Goal: Task Accomplishment & Management: Manage account settings

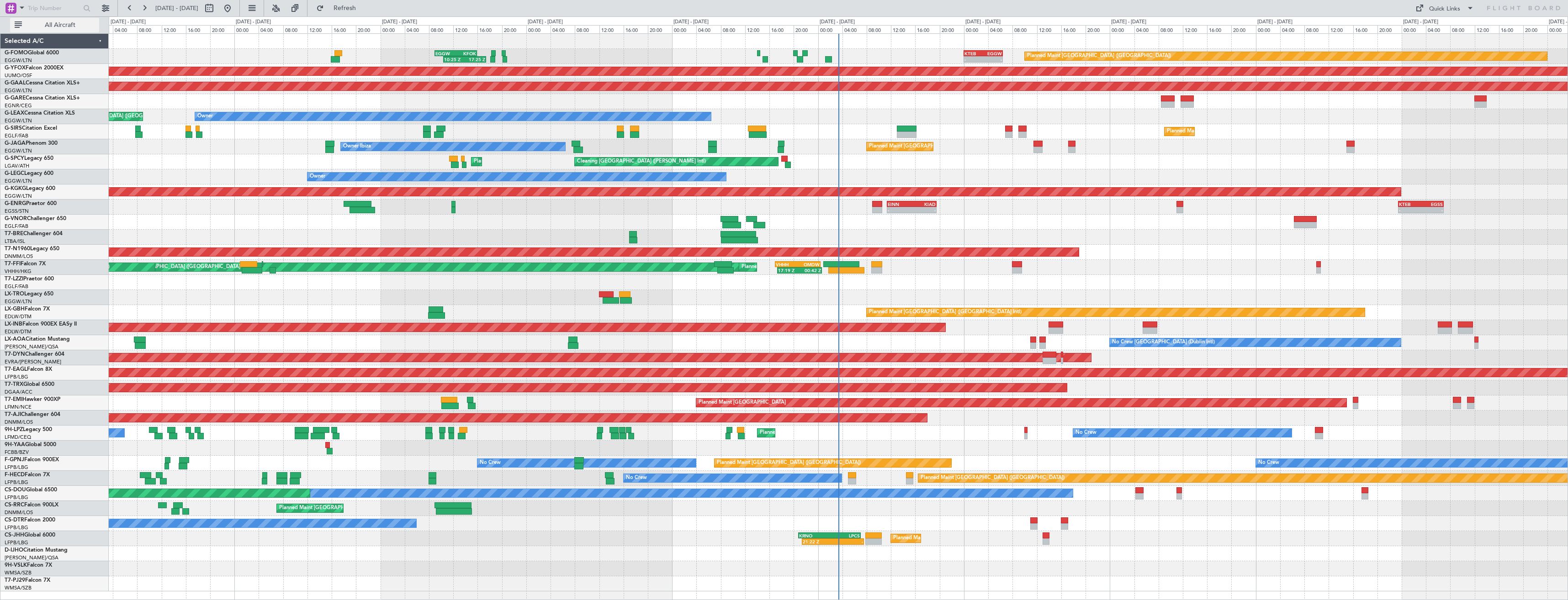
click at [54, 22] on span "All Aircraft" at bounding box center [59, 25] width 72 height 6
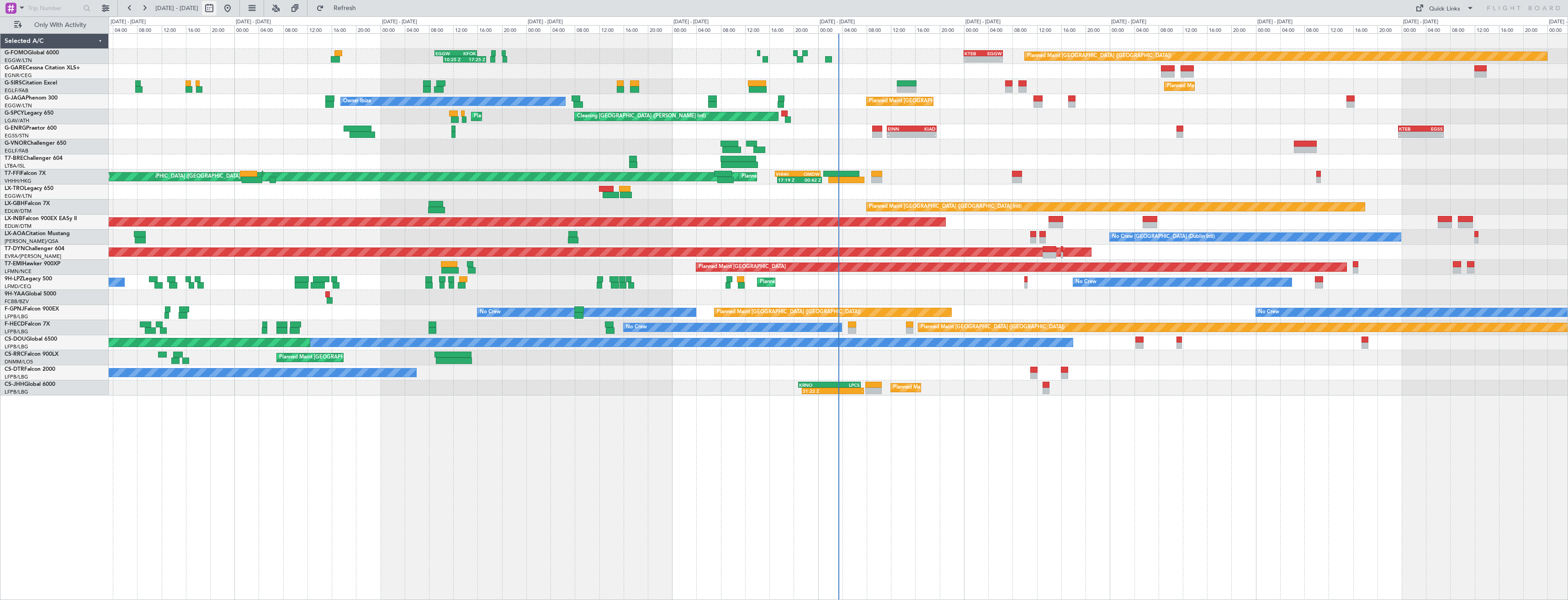
click at [217, 10] on button at bounding box center [209, 8] width 15 height 15
select select "8"
select select "2025"
click at [271, 76] on span "2" at bounding box center [267, 77] width 12 height 12
click at [270, 108] on span "16" at bounding box center [267, 107] width 12 height 12
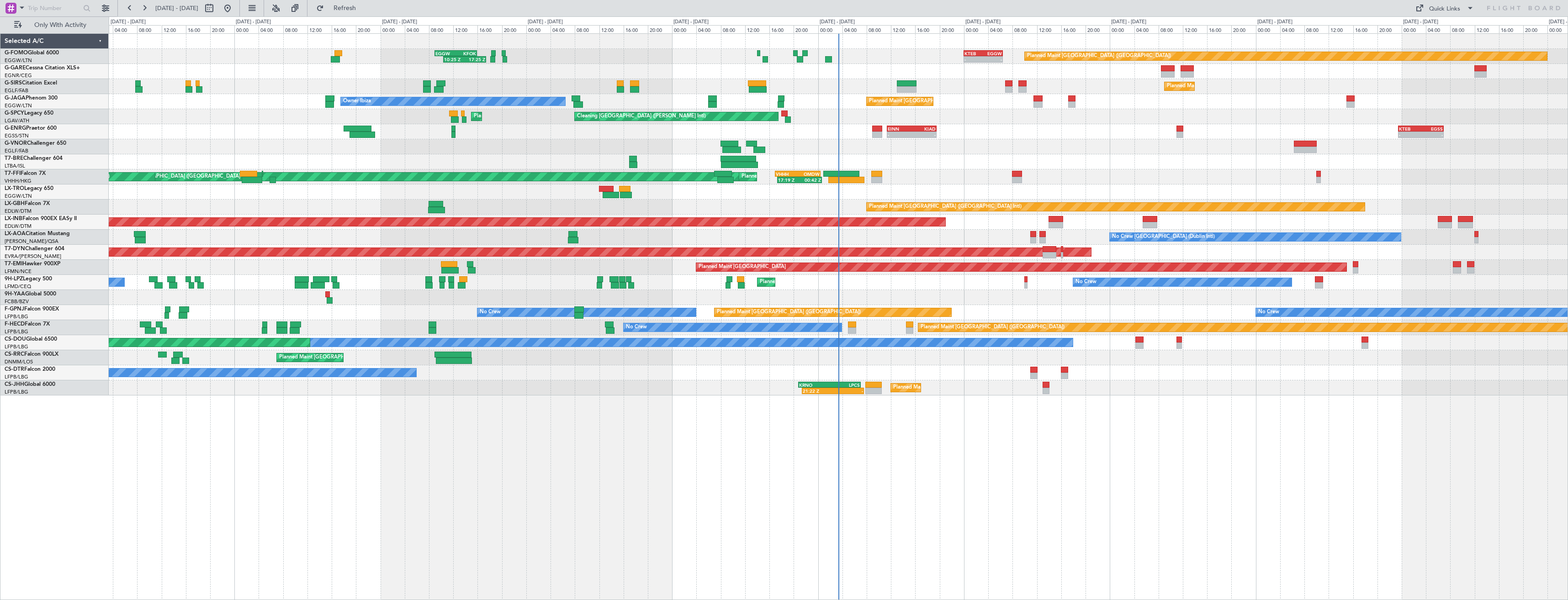
select select "9"
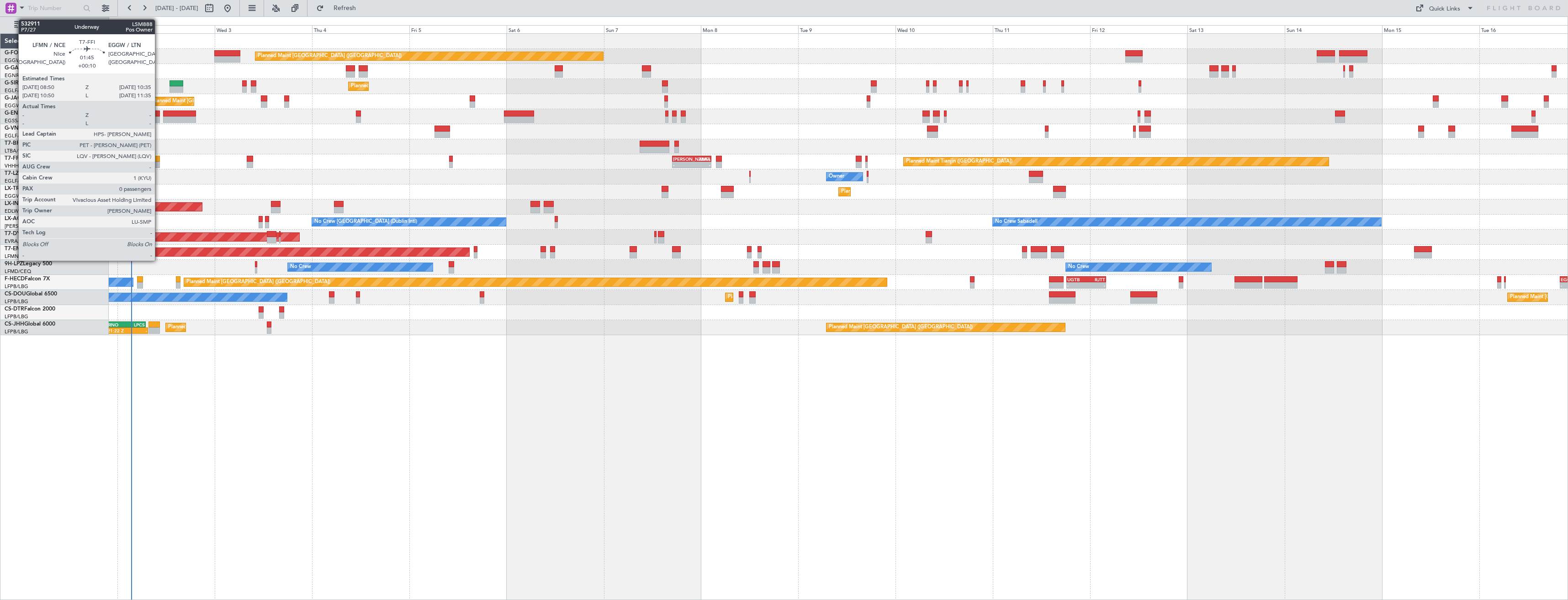
click at [159, 161] on div at bounding box center [156, 159] width 7 height 6
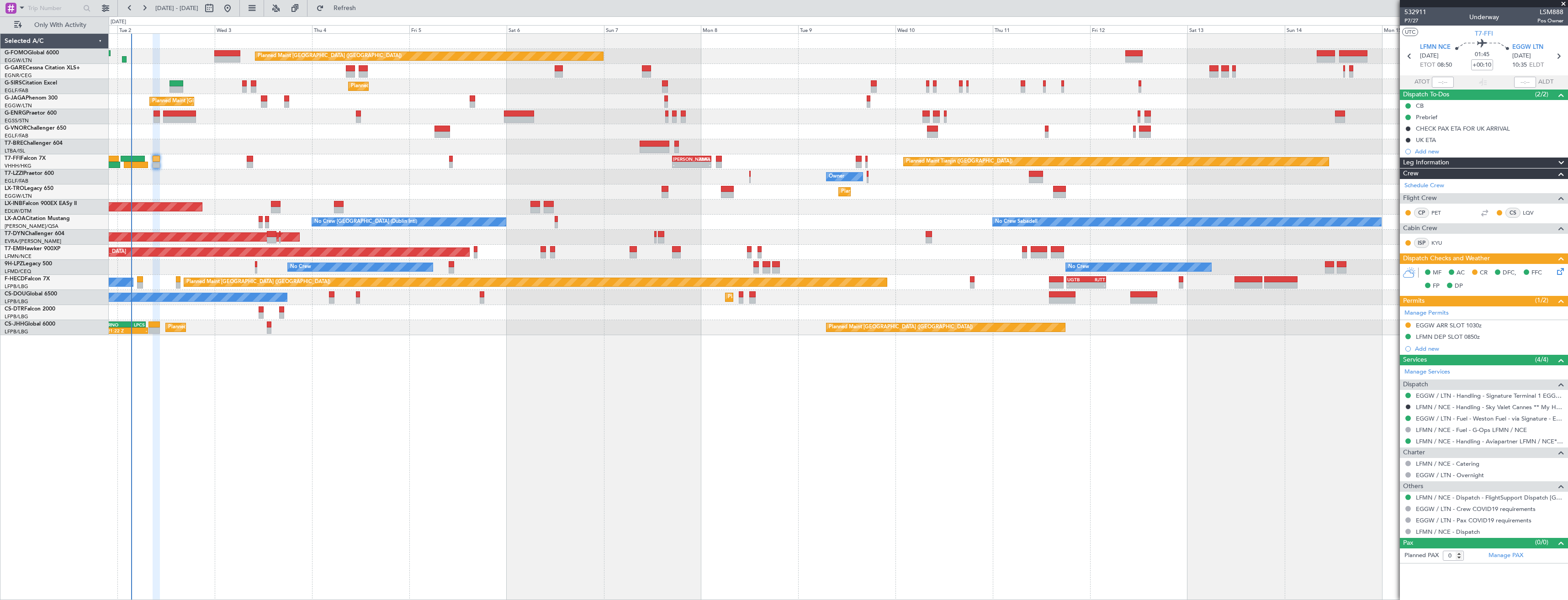
click at [1408, 324] on button at bounding box center [1407, 325] width 5 height 5
click at [1382, 433] on span "Received OK" at bounding box center [1385, 434] width 35 height 9
click at [1506, 326] on div "EGGW ARR SLOT 1030z" at bounding box center [1484, 326] width 168 height 12
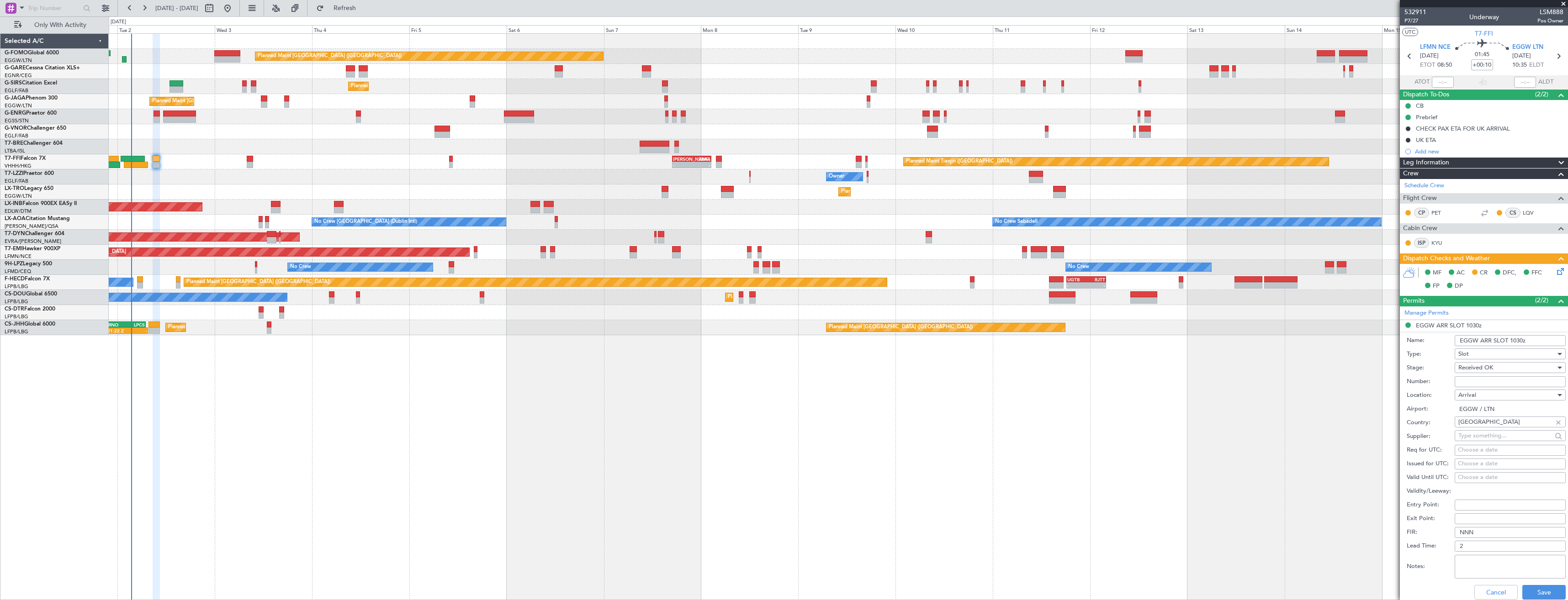
click at [1520, 341] on input "EGGW ARR SLOT 1030z" at bounding box center [1510, 341] width 111 height 11
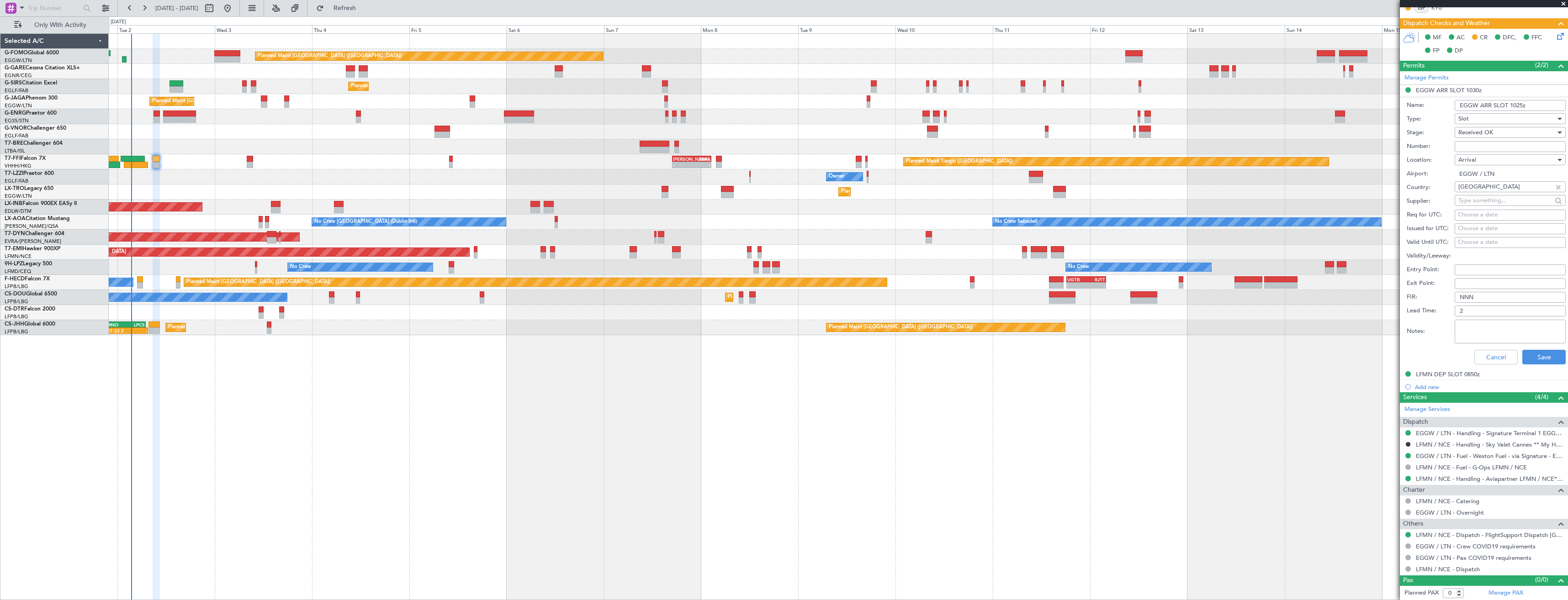
scroll to position [235, 0]
type input "EGGW ARR SLOT 1025z"
click at [1525, 359] on button "Save" at bounding box center [1544, 356] width 44 height 15
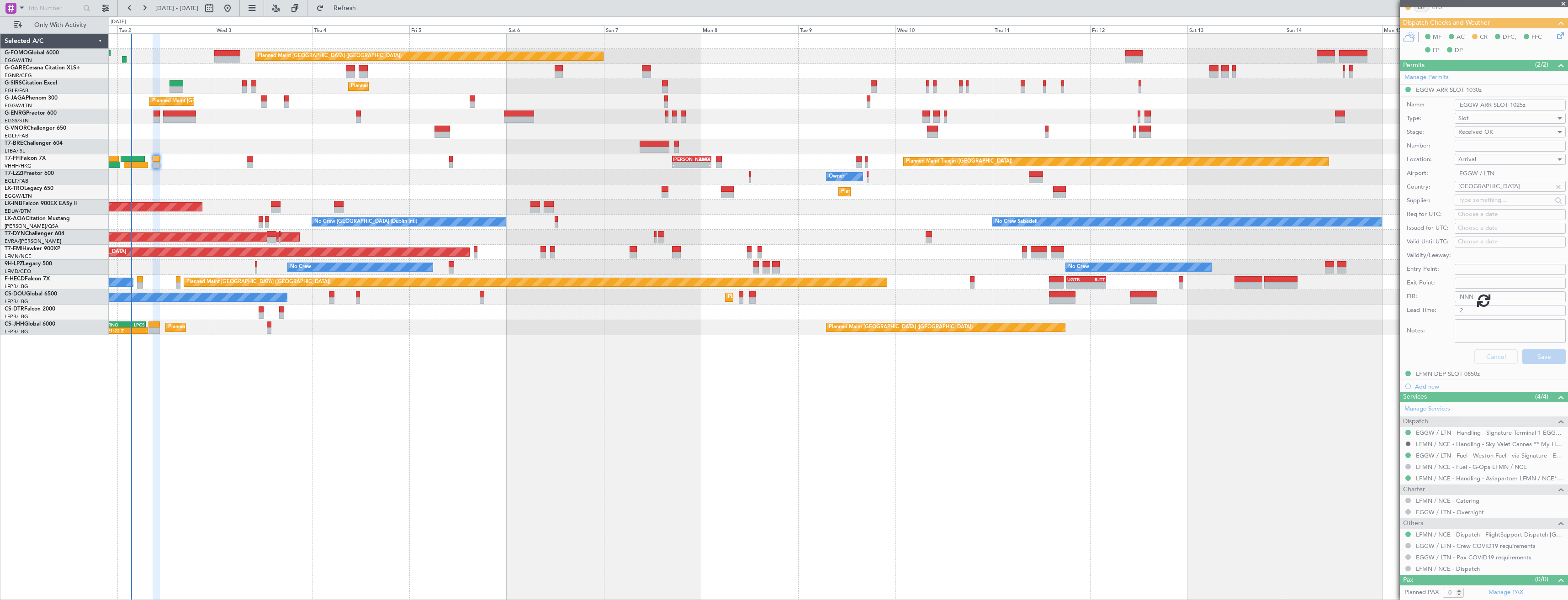
scroll to position [0, 0]
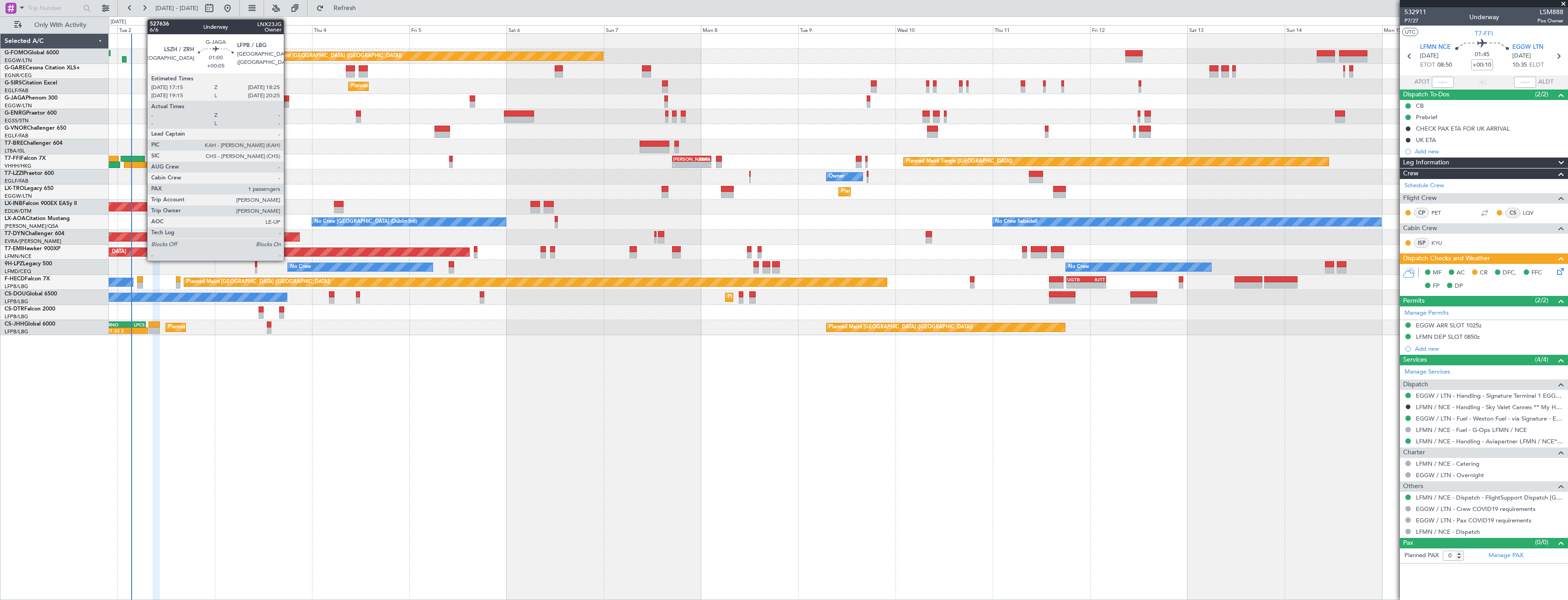
click at [288, 99] on div at bounding box center [287, 99] width 5 height 6
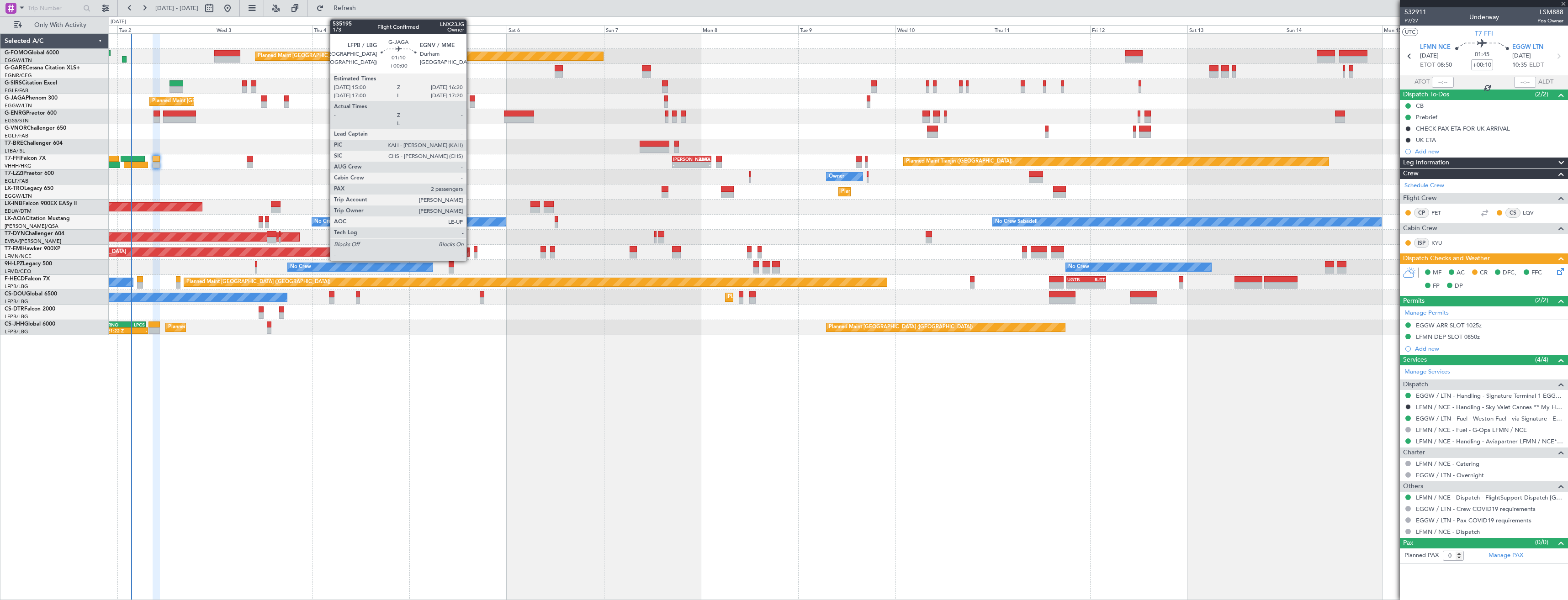
type input "+00:05"
type input "1"
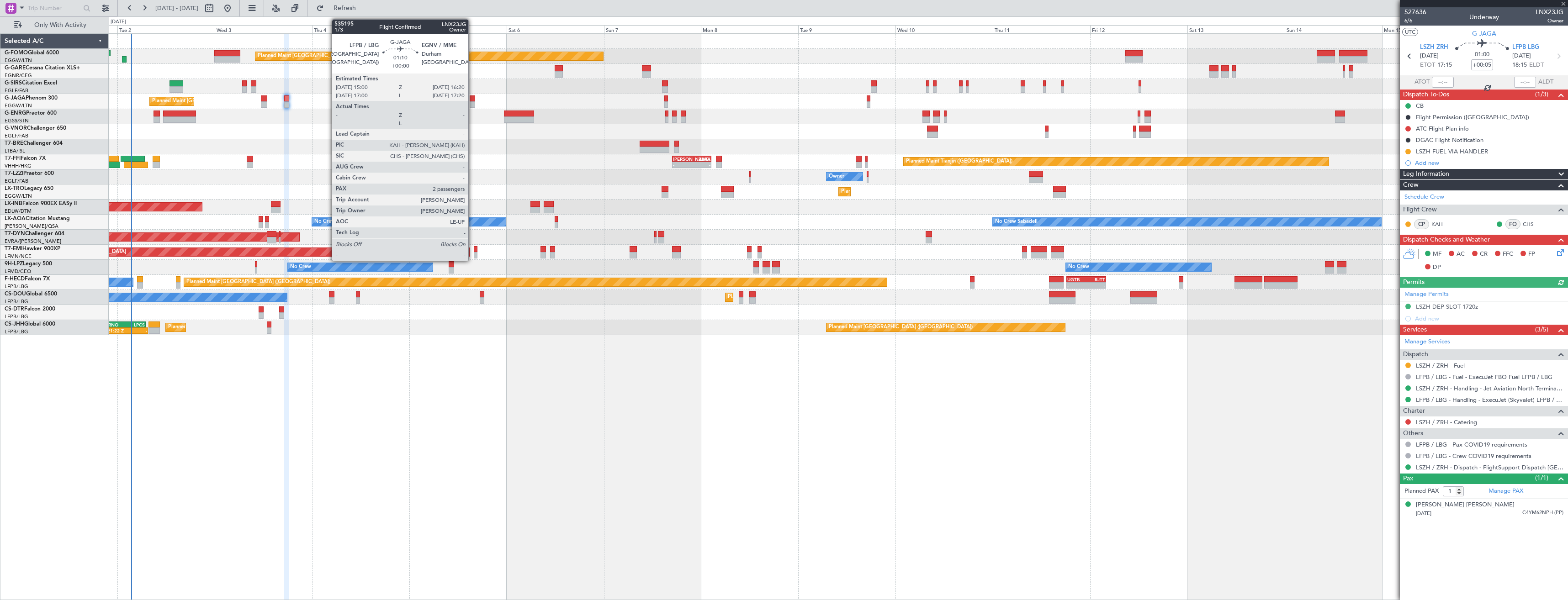
click at [472, 100] on div at bounding box center [472, 99] width 5 height 6
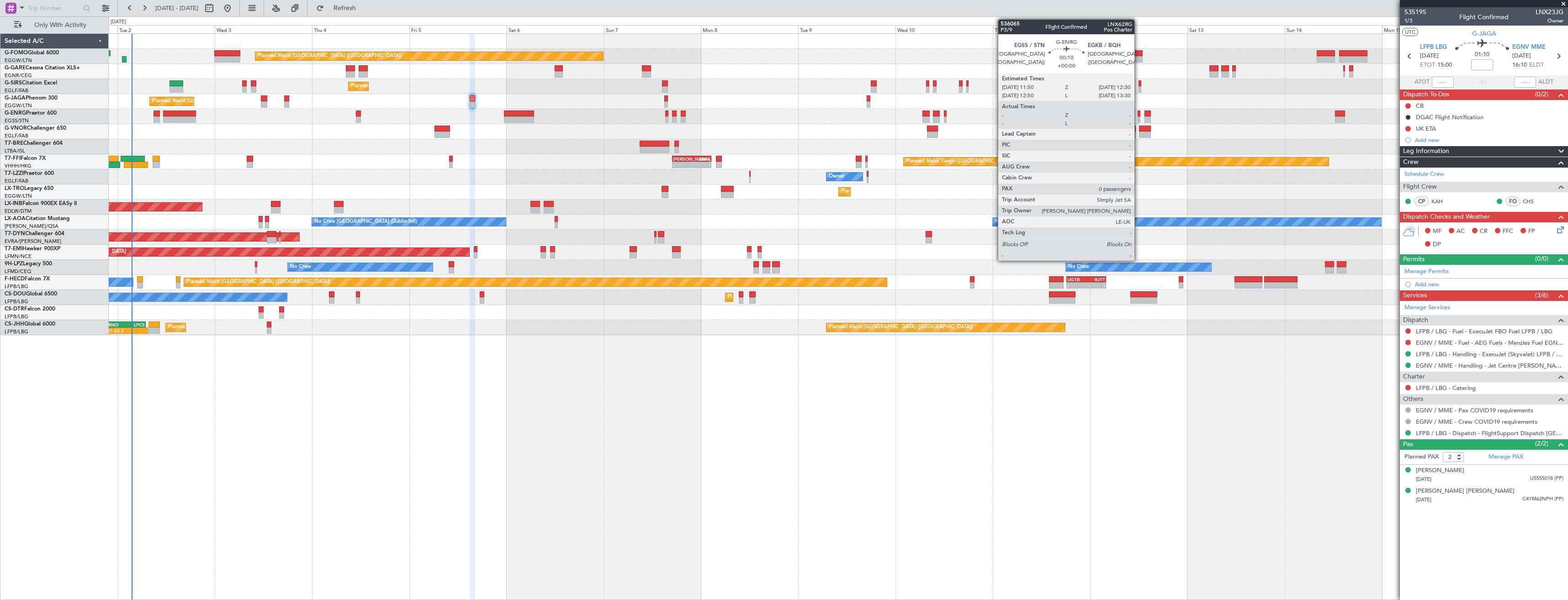
click at [1139, 115] on div at bounding box center [1139, 114] width 3 height 6
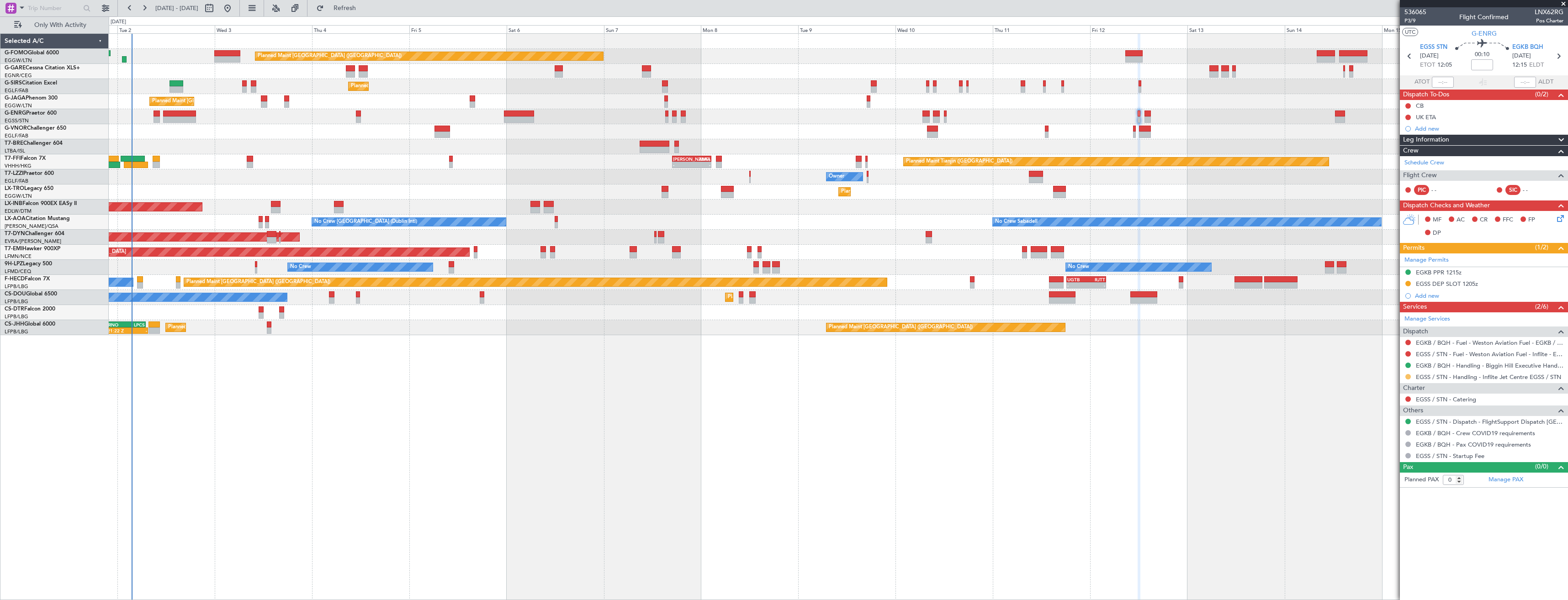
click at [1409, 377] on button at bounding box center [1407, 376] width 5 height 5
click at [1387, 486] on span "Confirmed" at bounding box center [1382, 485] width 28 height 9
click at [1407, 284] on button at bounding box center [1407, 284] width 5 height 5
click at [1394, 390] on span "Received OK" at bounding box center [1385, 393] width 35 height 9
click at [1561, 54] on icon at bounding box center [1558, 55] width 12 height 12
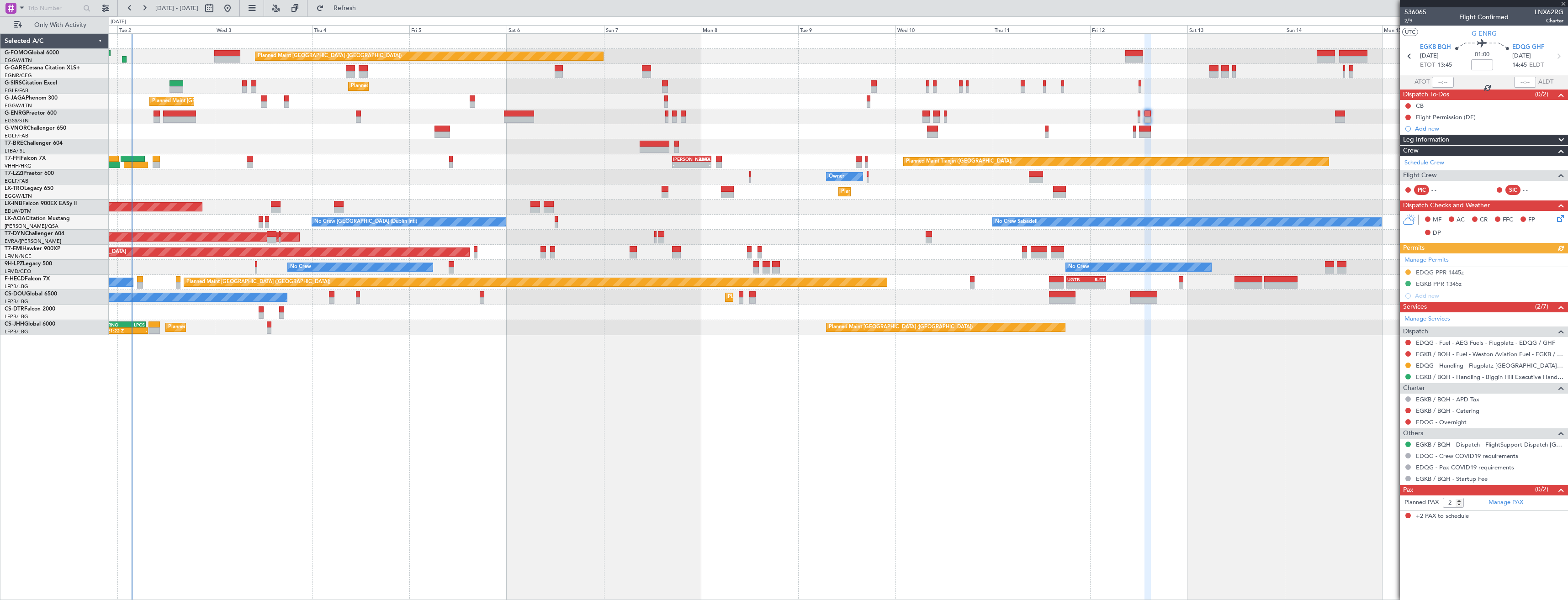
click at [1561, 54] on icon at bounding box center [1558, 55] width 12 height 12
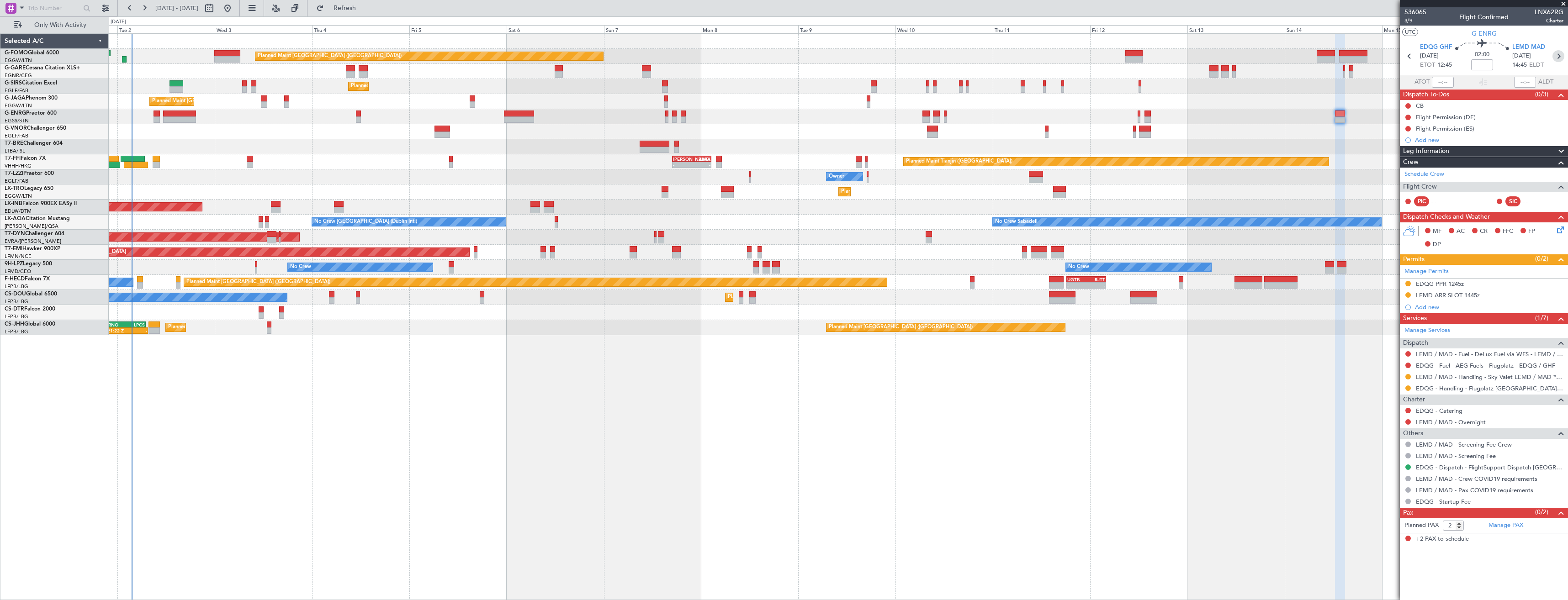
click at [1561, 54] on icon at bounding box center [1558, 55] width 12 height 12
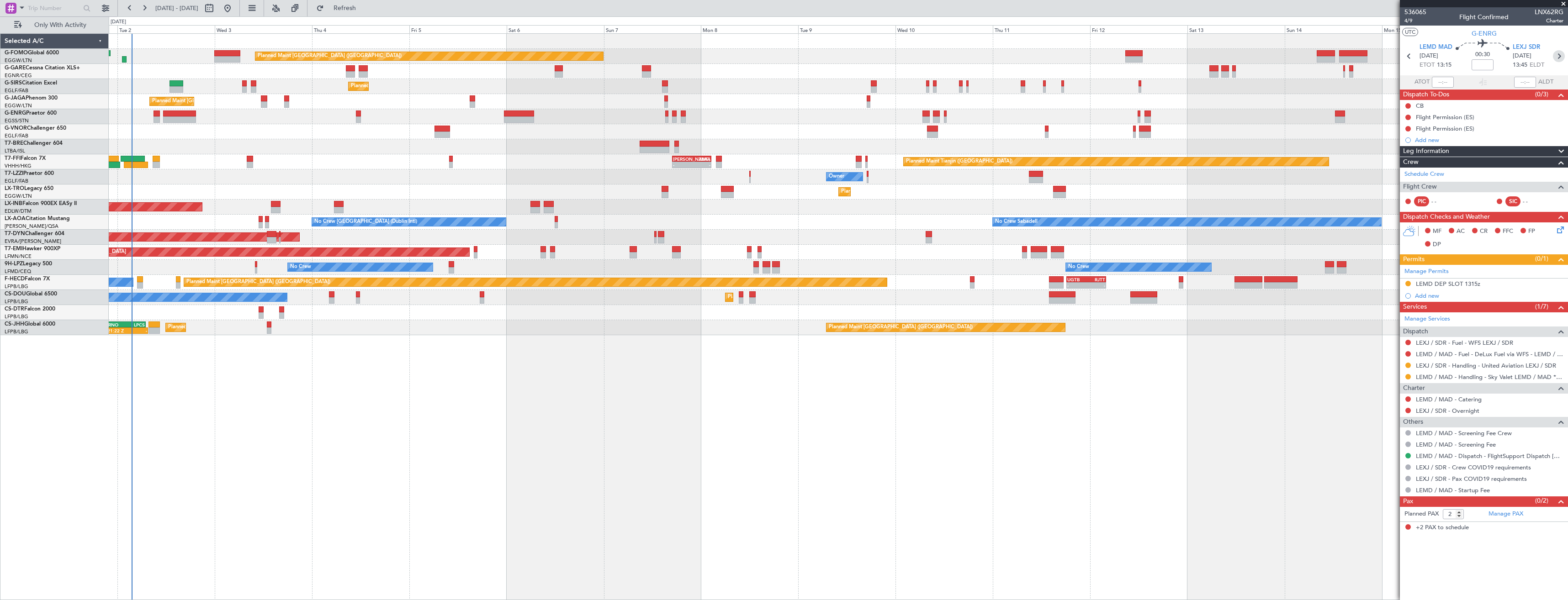
click at [1559, 58] on icon at bounding box center [1559, 55] width 12 height 12
click at [1557, 56] on icon at bounding box center [1558, 55] width 12 height 12
type input "0"
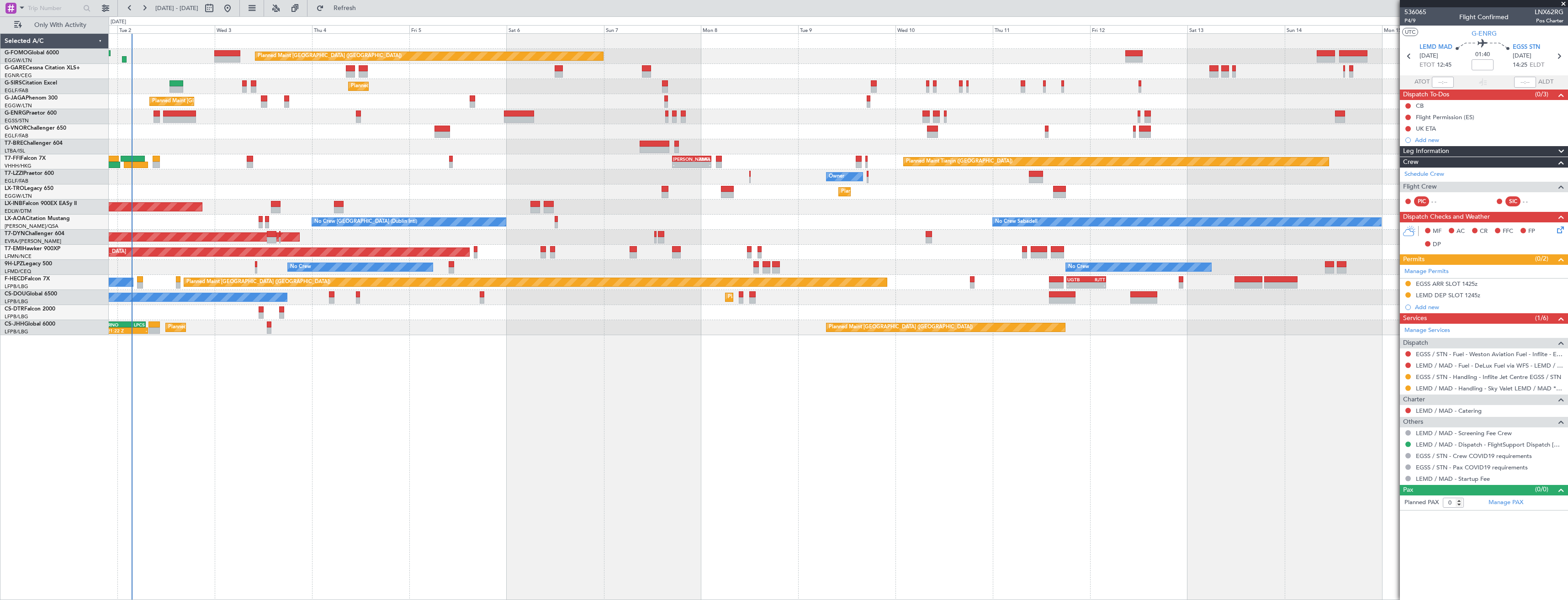
click at [1411, 285] on div at bounding box center [1407, 283] width 7 height 7
click at [1409, 284] on button at bounding box center [1407, 284] width 5 height 5
click at [1390, 393] on span "Received OK" at bounding box center [1385, 393] width 35 height 9
click at [1408, 375] on button at bounding box center [1407, 376] width 5 height 5
click at [1382, 489] on span "Confirmed" at bounding box center [1382, 485] width 28 height 9
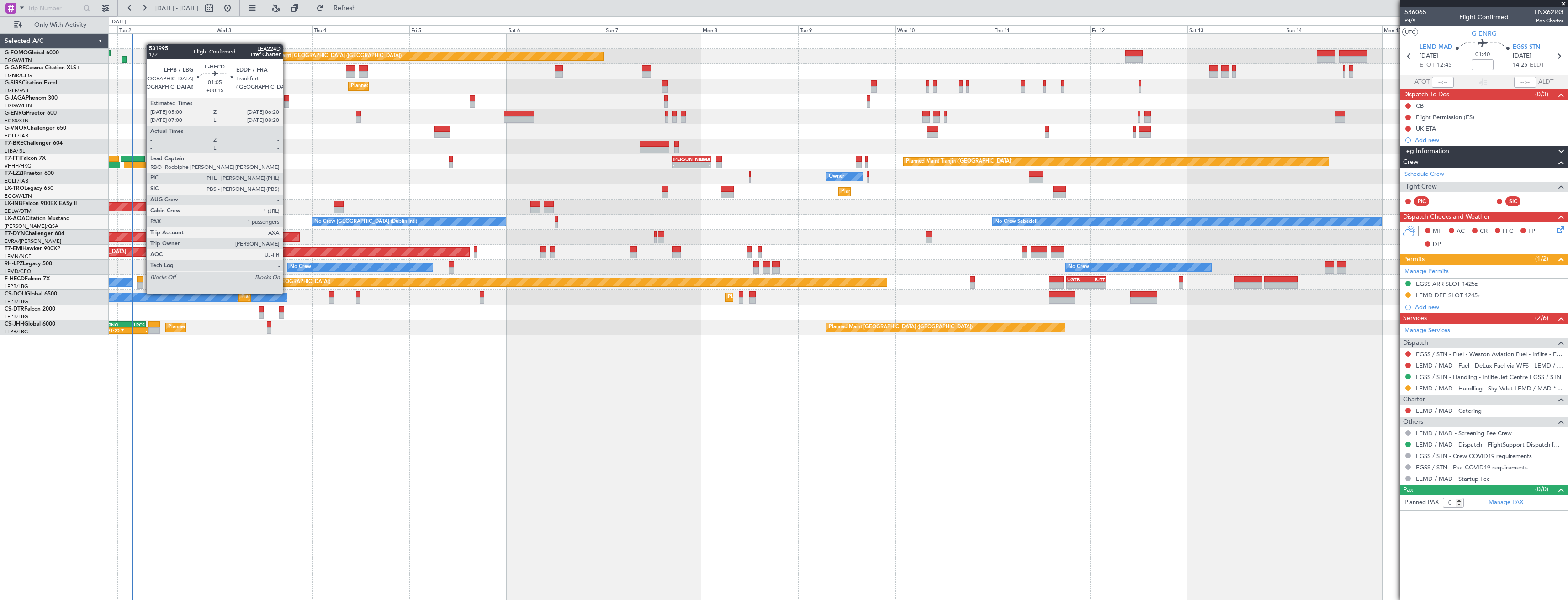
click at [142, 284] on div at bounding box center [139, 285] width 5 height 6
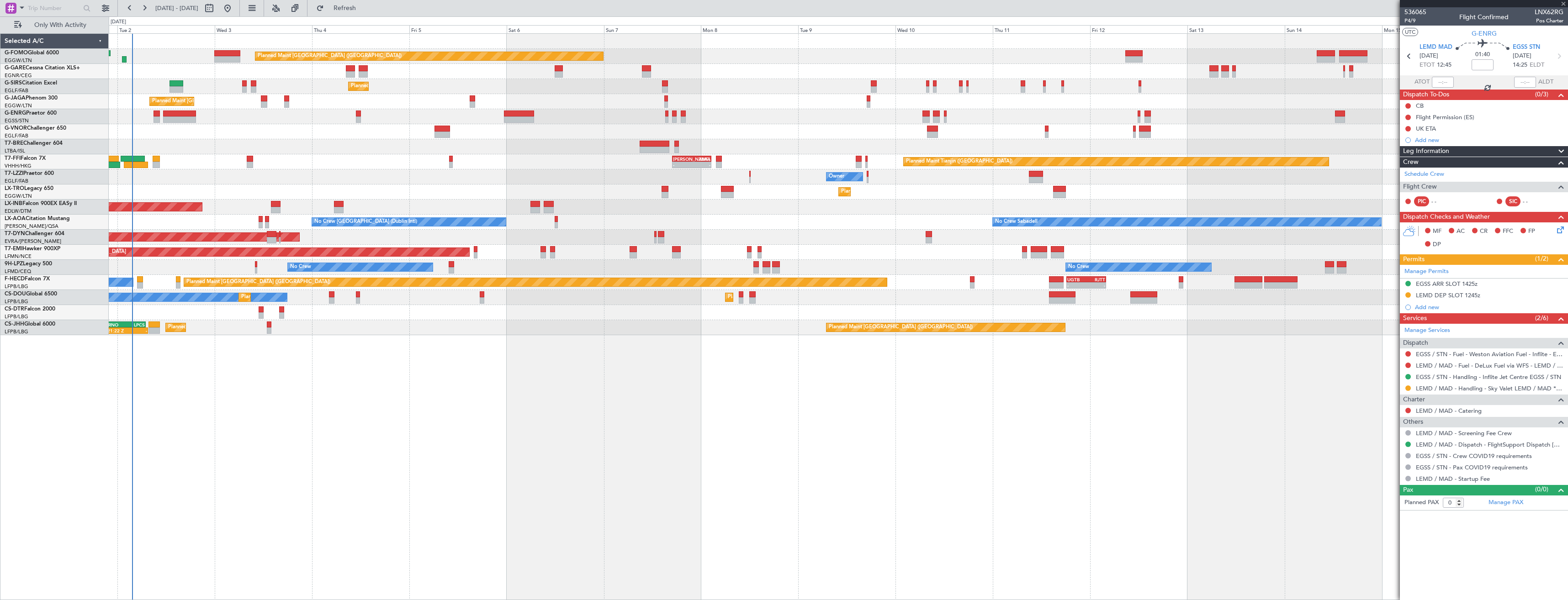
type input "+00:15"
type input "1"
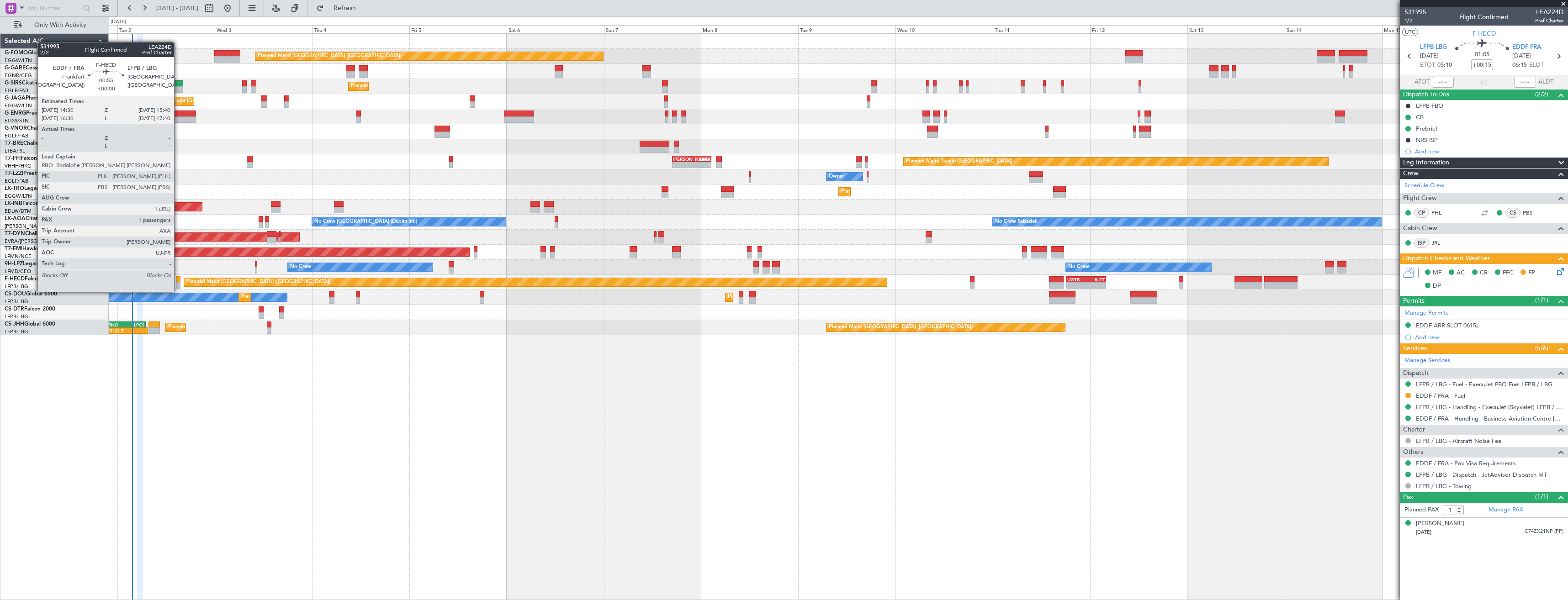
click at [178, 283] on div at bounding box center [178, 285] width 5 height 6
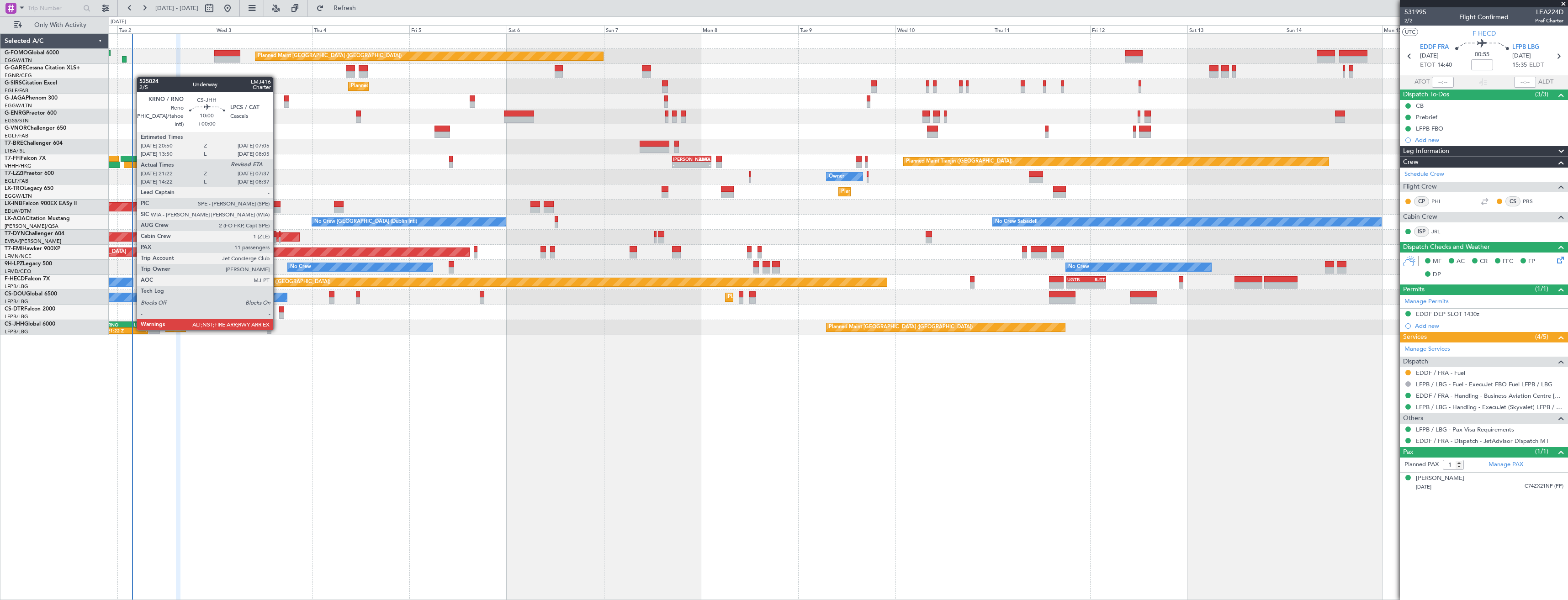
click at [132, 330] on div "-" at bounding box center [137, 330] width 20 height 5
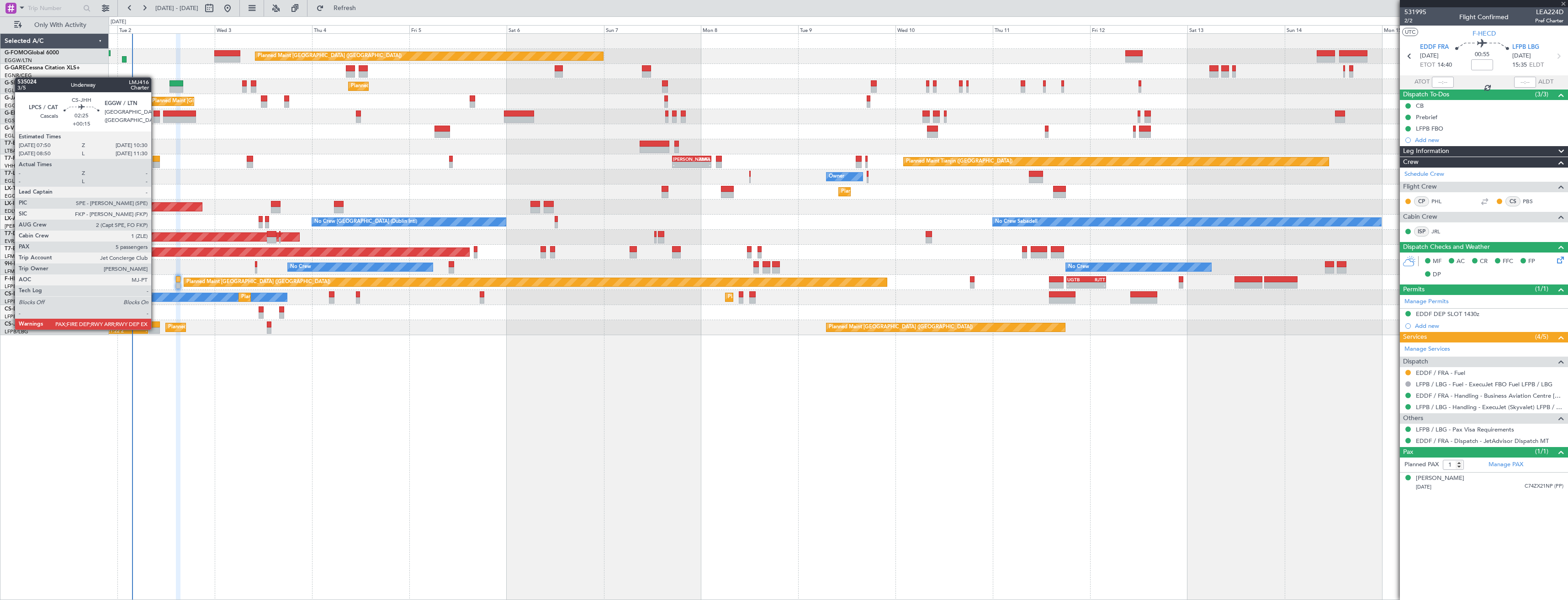
type input "21:32"
type input "11"
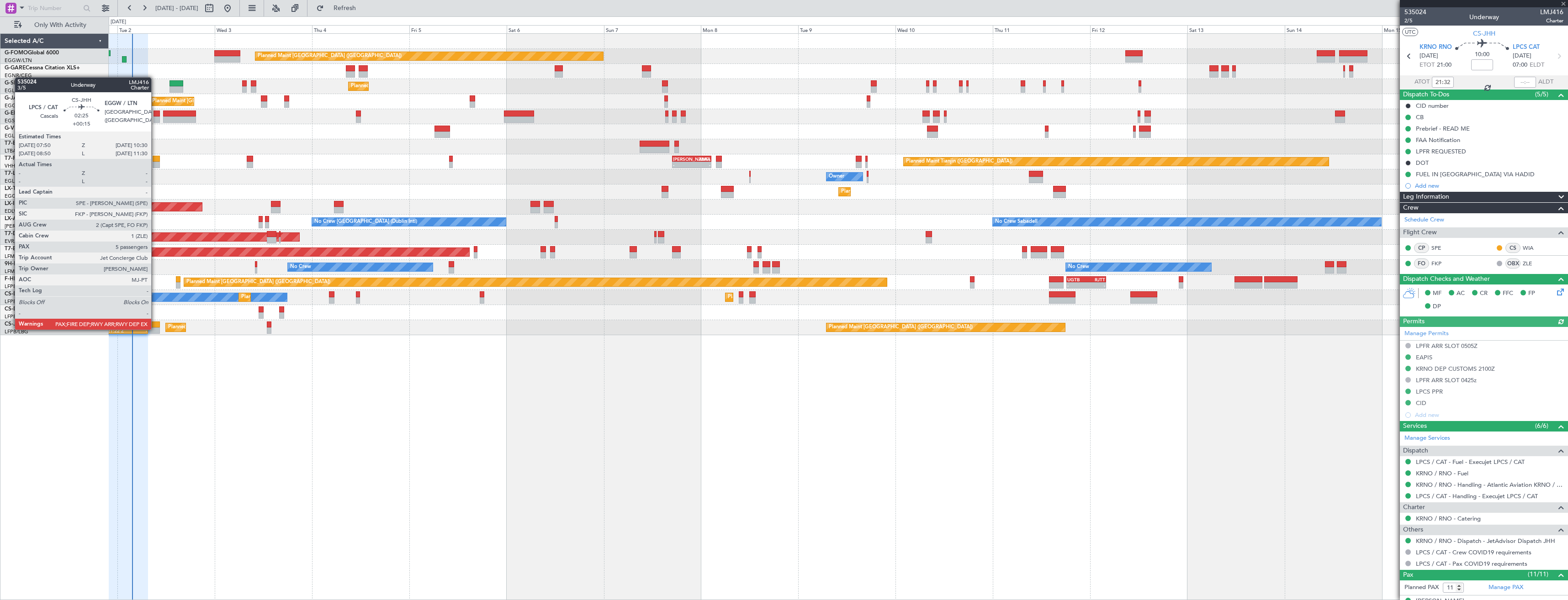
click at [155, 329] on div at bounding box center [154, 330] width 11 height 6
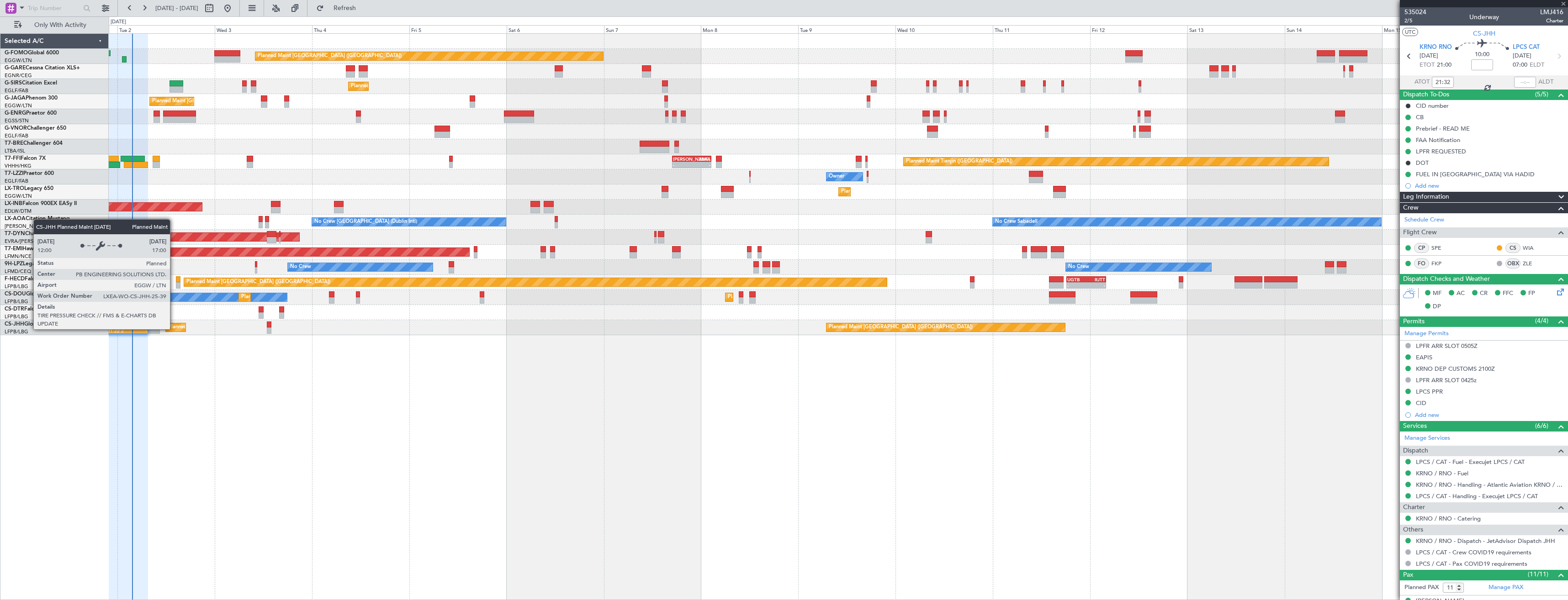
type input "+00:15"
type input "5"
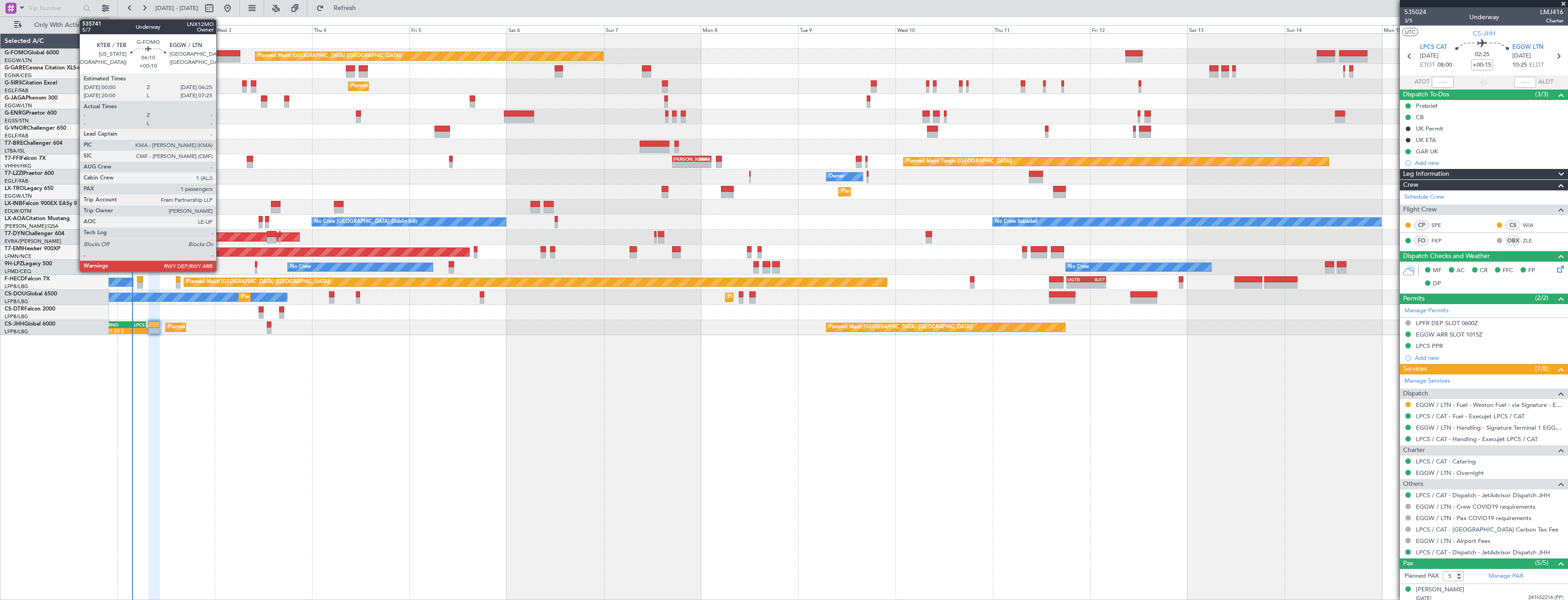
click at [221, 57] on div at bounding box center [227, 59] width 26 height 6
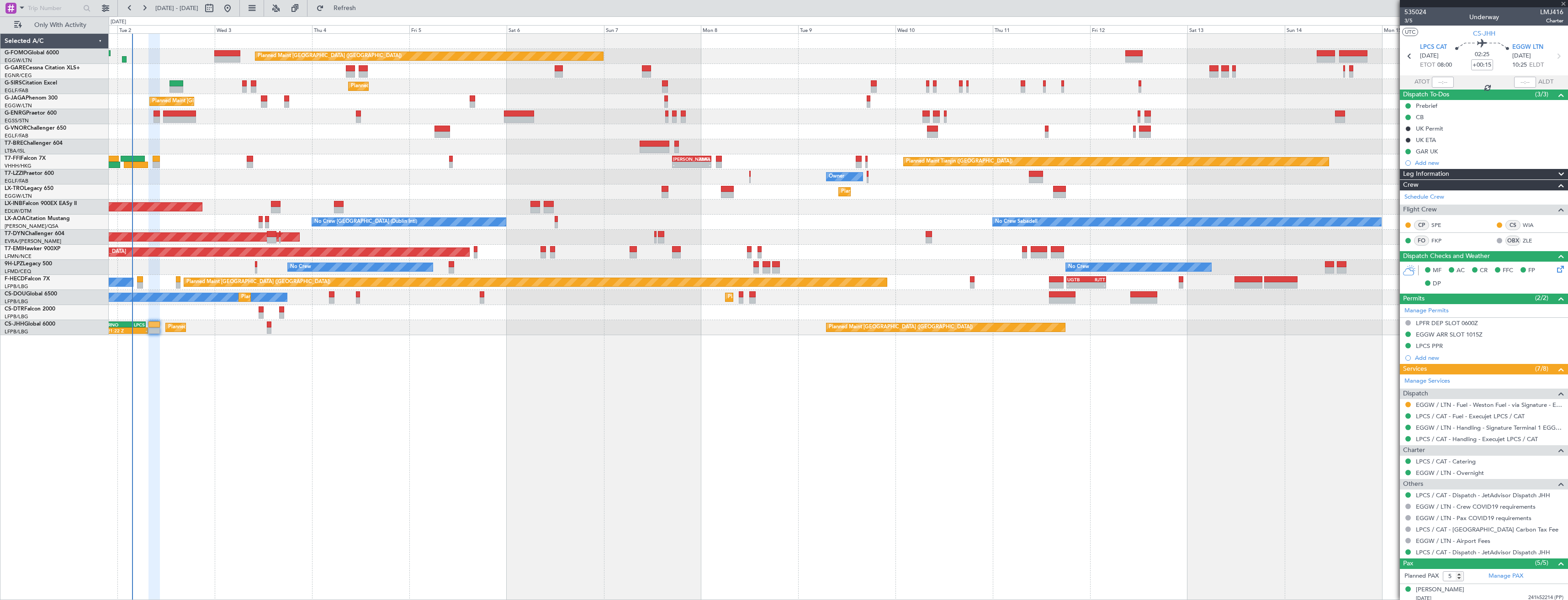
type input "+00:10"
type input "1"
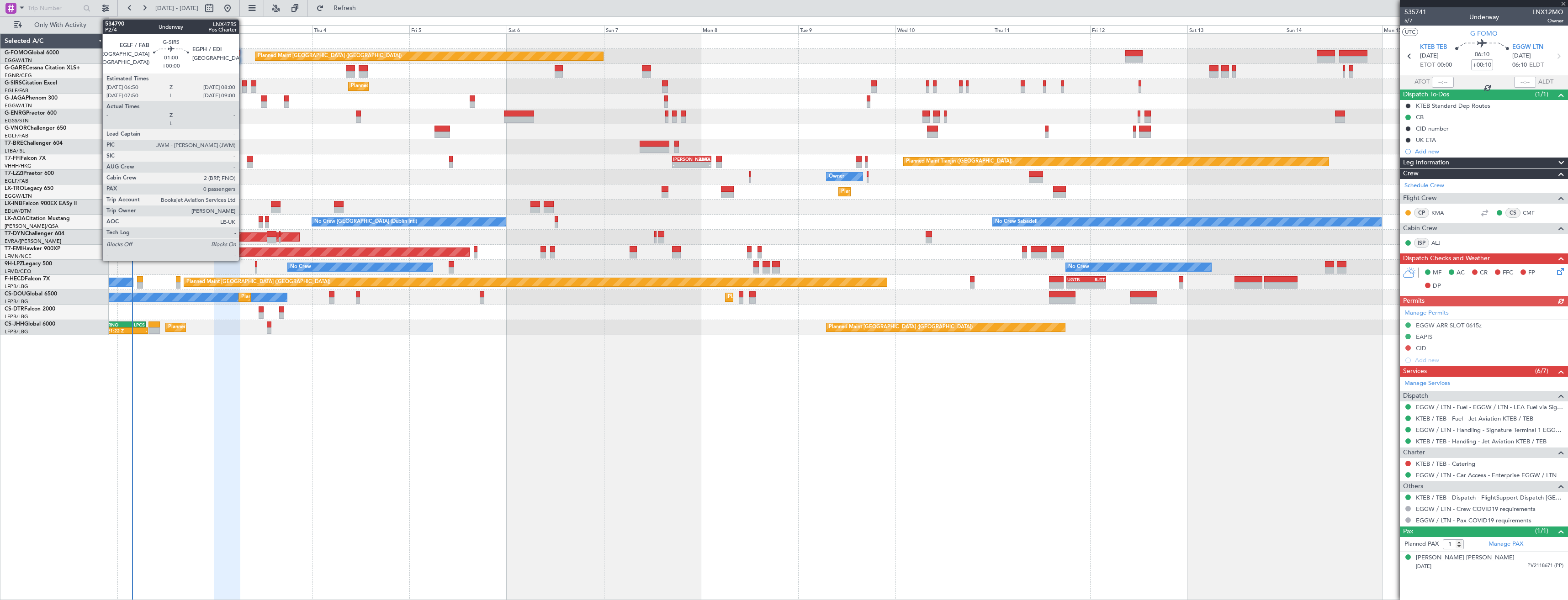
click at [243, 90] on div at bounding box center [245, 90] width 5 height 6
type input "0"
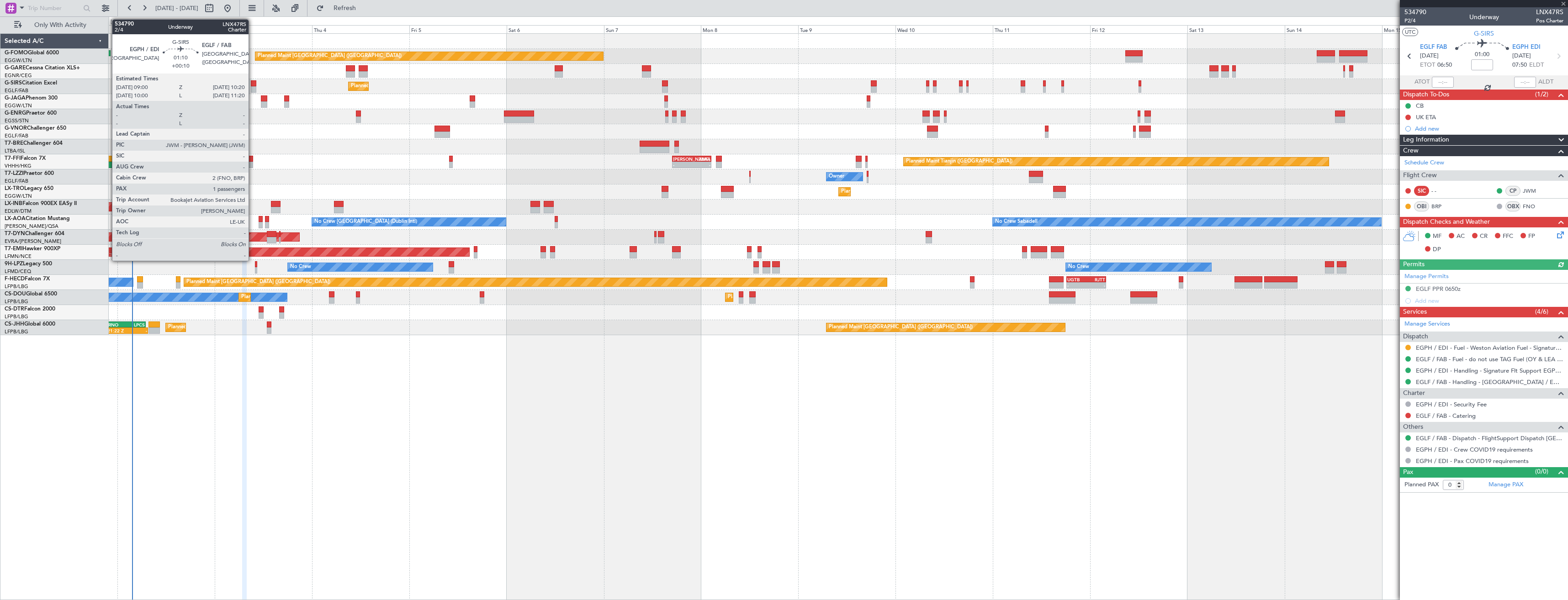
click at [253, 87] on div at bounding box center [253, 90] width 5 height 6
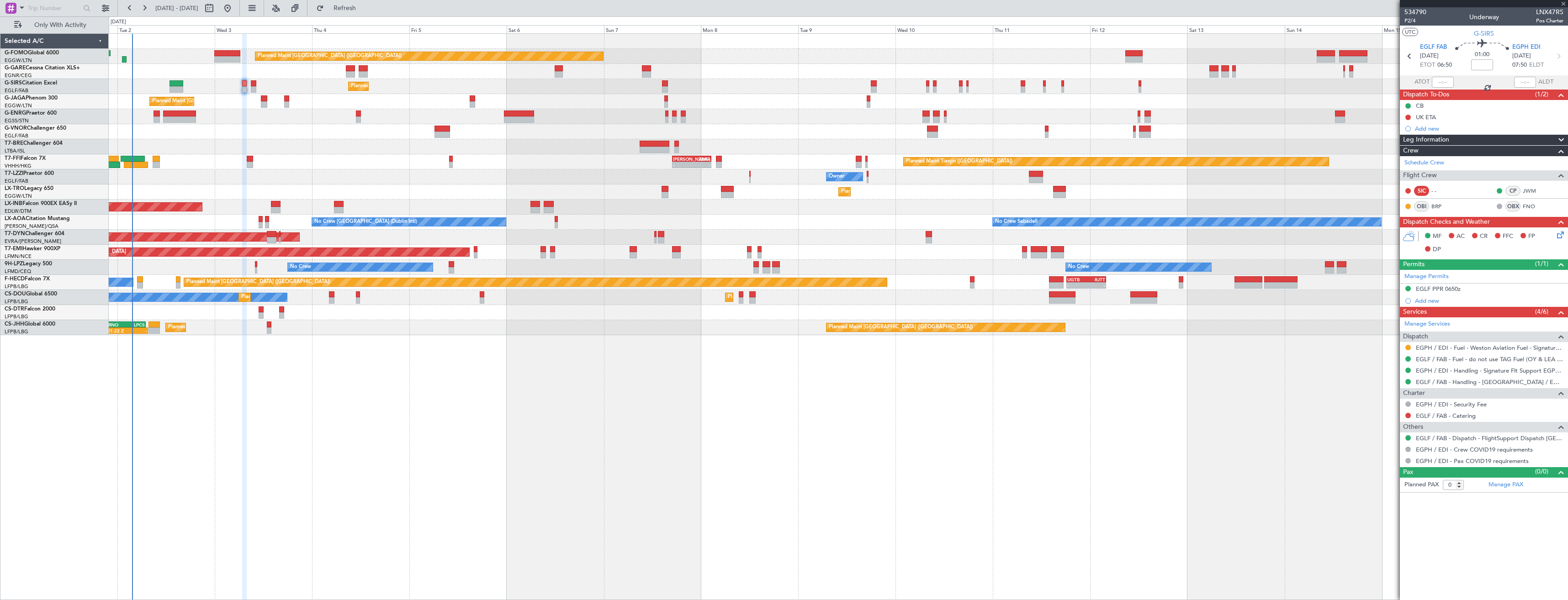
type input "+00:10"
type input "1"
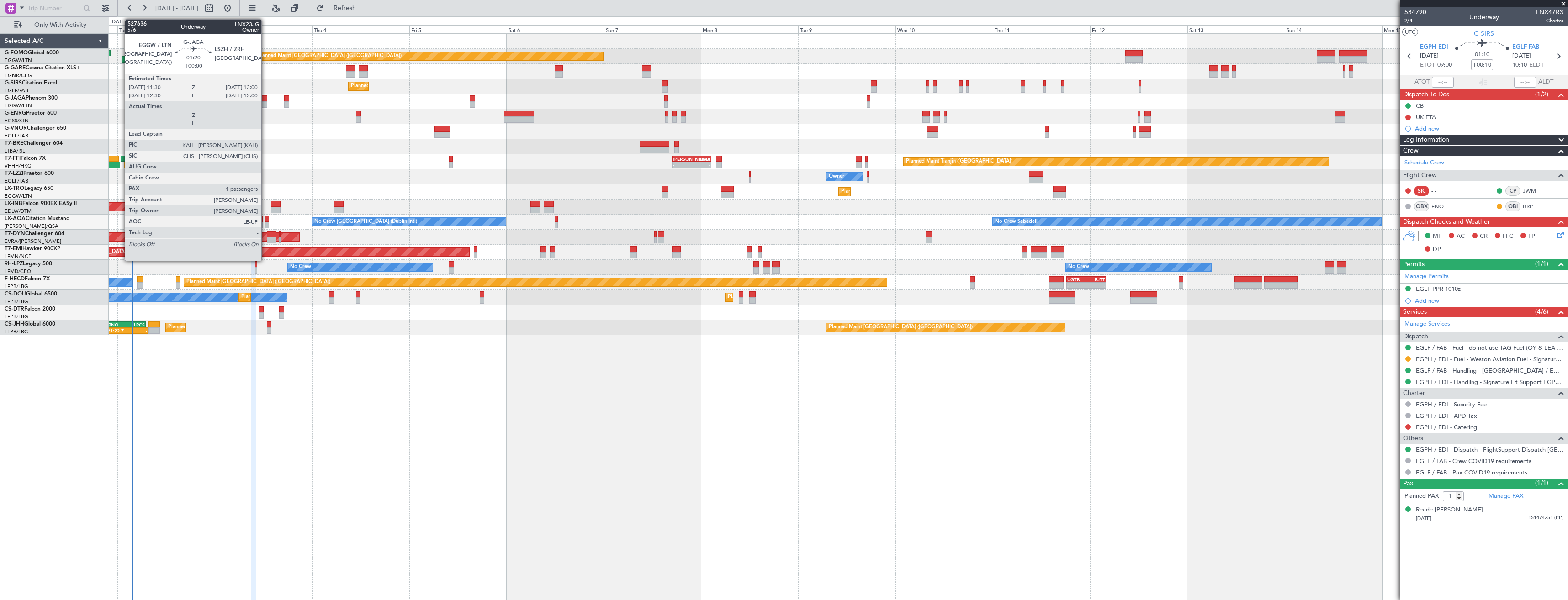
click at [266, 101] on div at bounding box center [264, 104] width 6 height 6
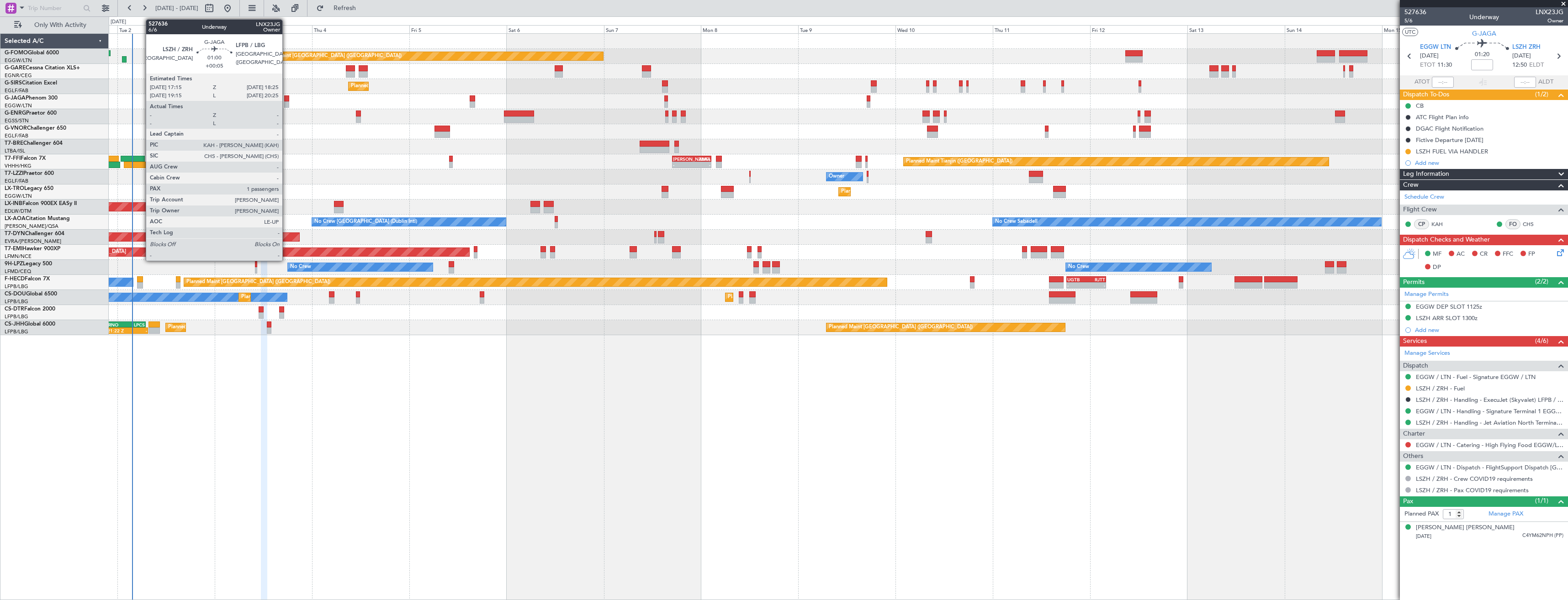
click at [295, 84] on div "Planned Maint [GEOGRAPHIC_DATA] ([GEOGRAPHIC_DATA])" at bounding box center [839, 86] width 1459 height 15
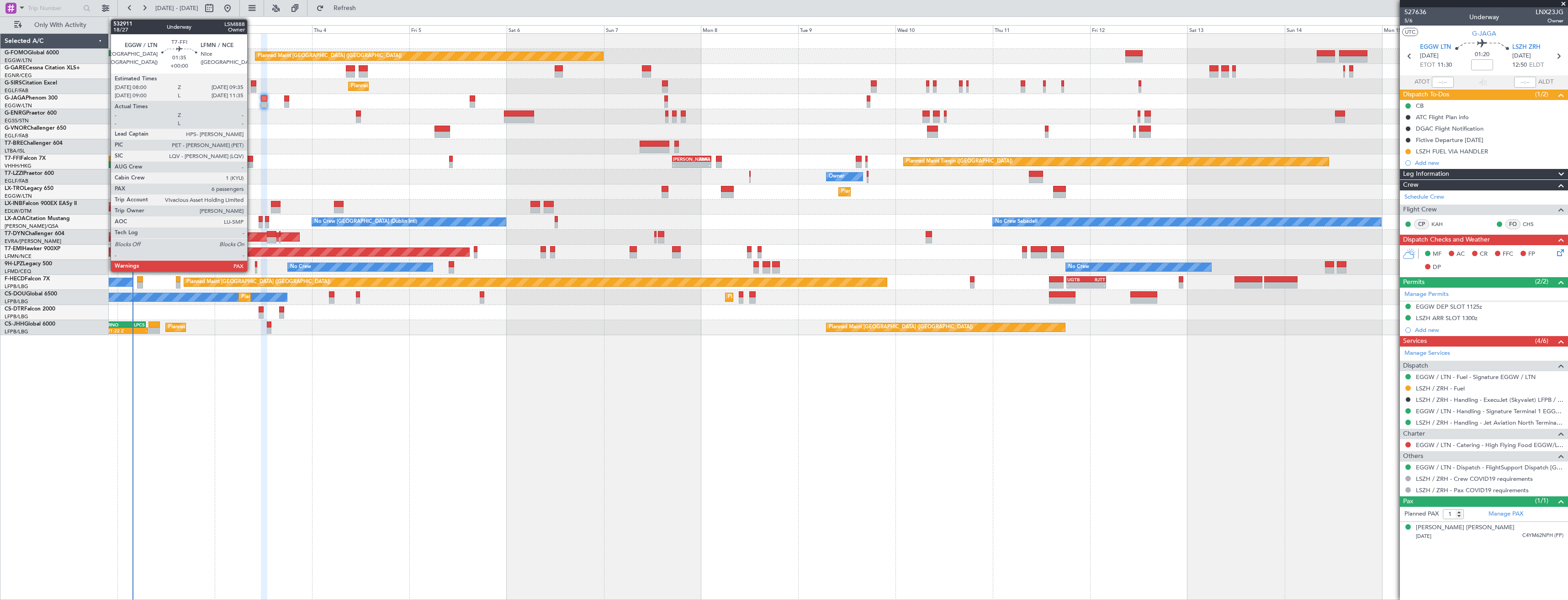
click at [251, 164] on div at bounding box center [250, 165] width 7 height 6
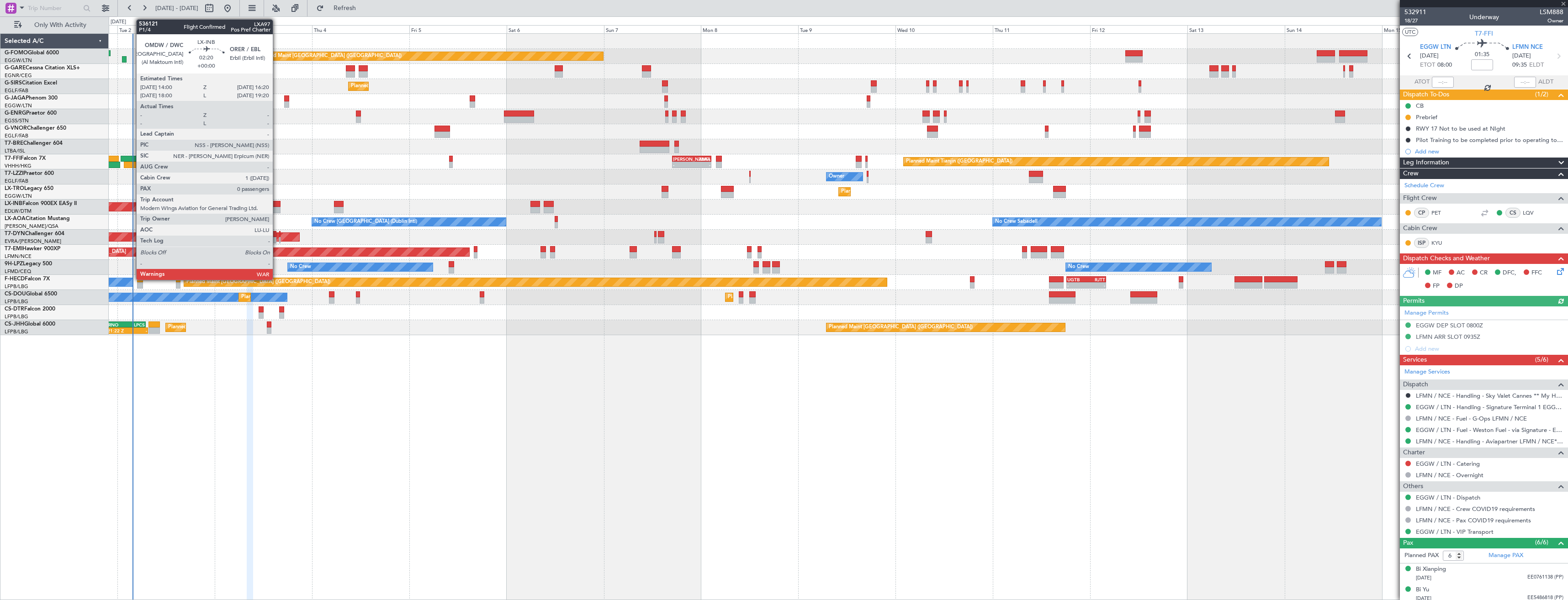
click at [277, 206] on div at bounding box center [276, 204] width 9 height 6
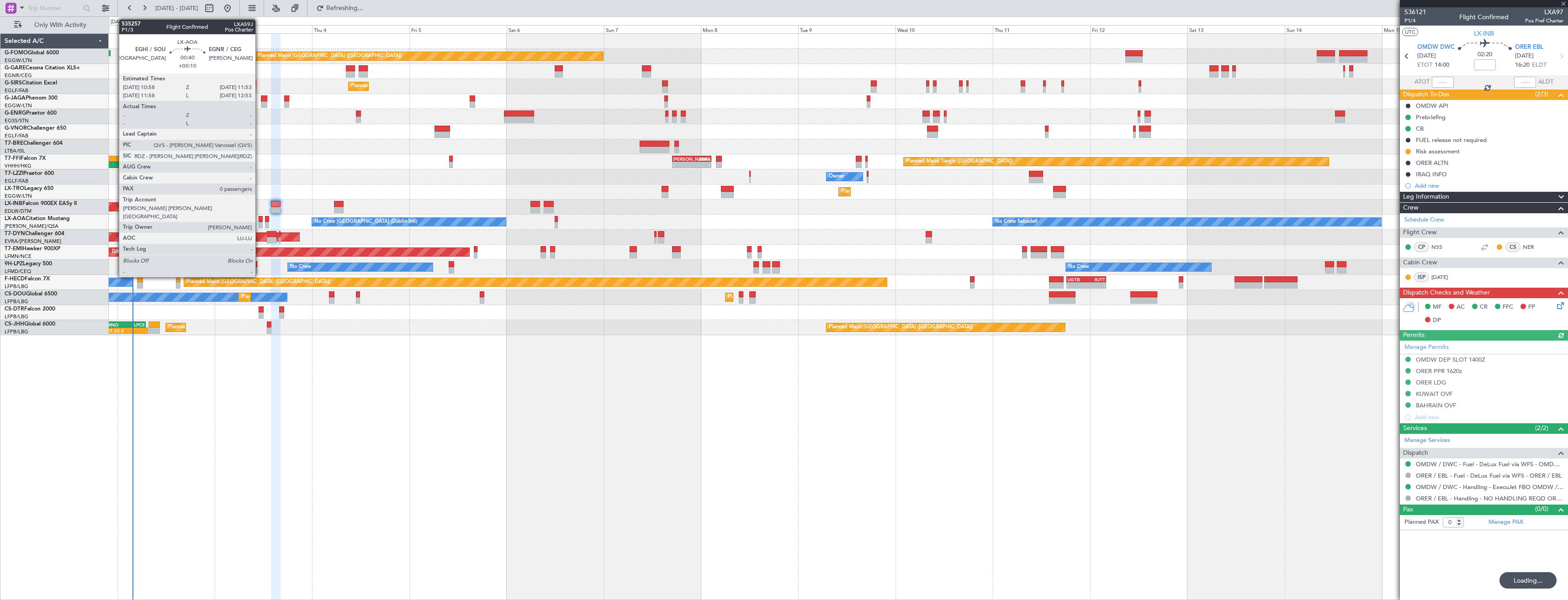
type input "6"
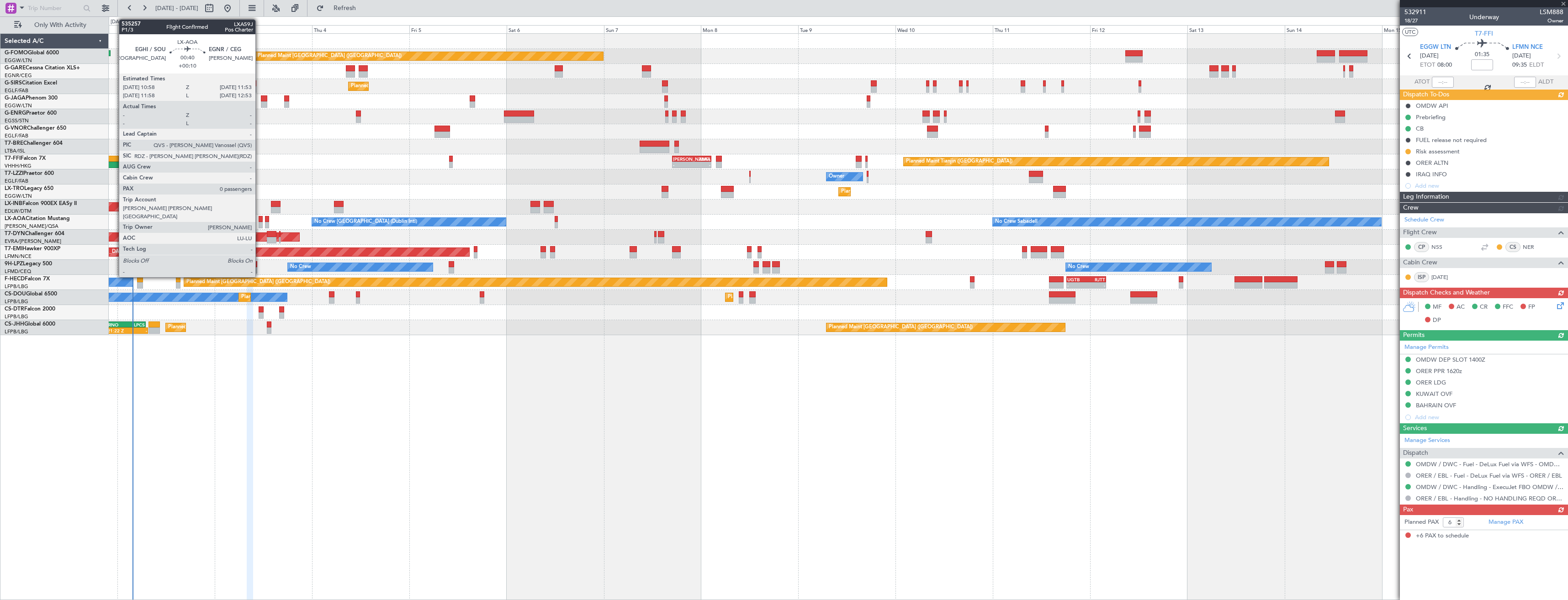
click at [260, 219] on div at bounding box center [260, 219] width 4 height 6
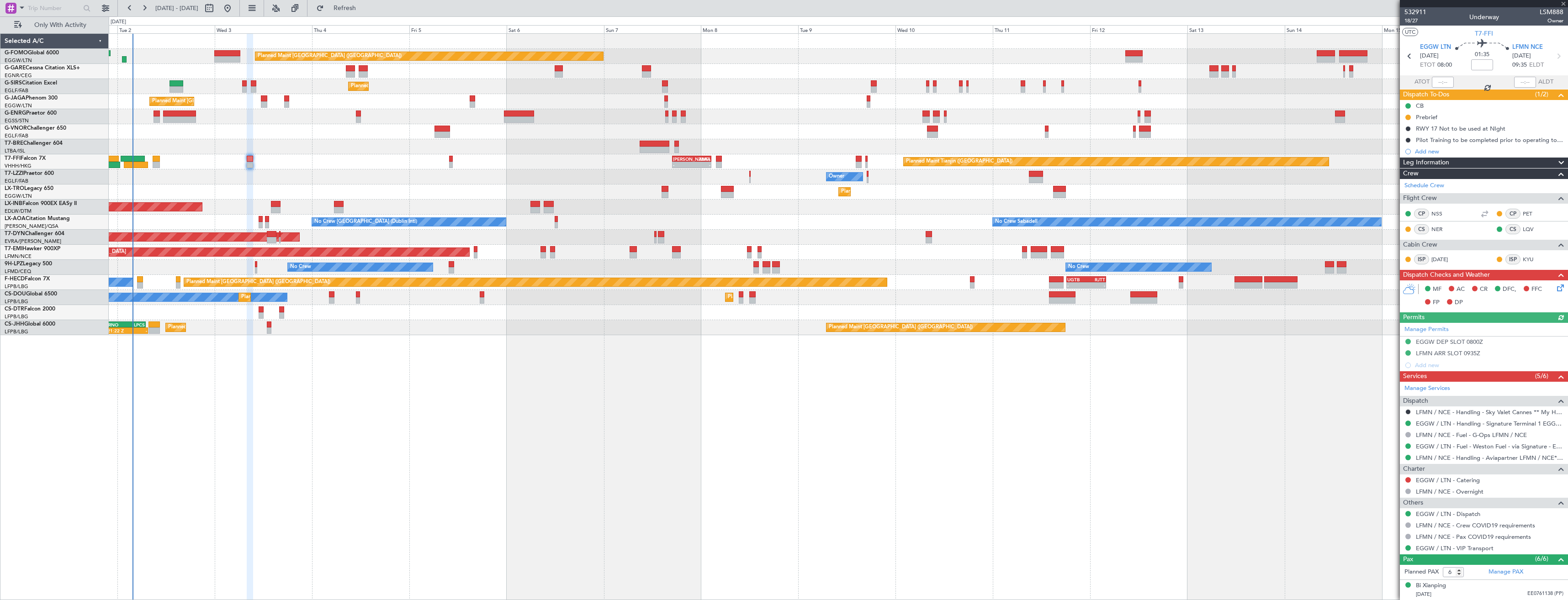
type input "+00:10"
type input "0"
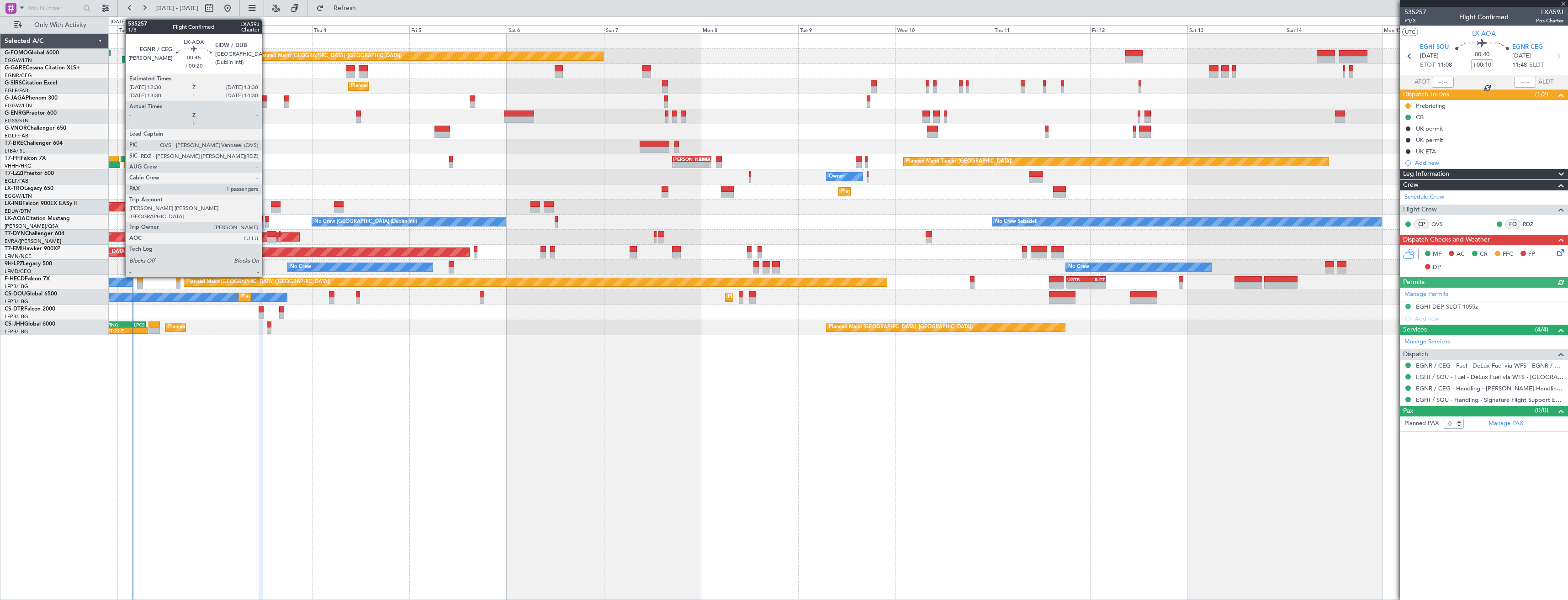
click at [266, 223] on div at bounding box center [267, 225] width 4 height 6
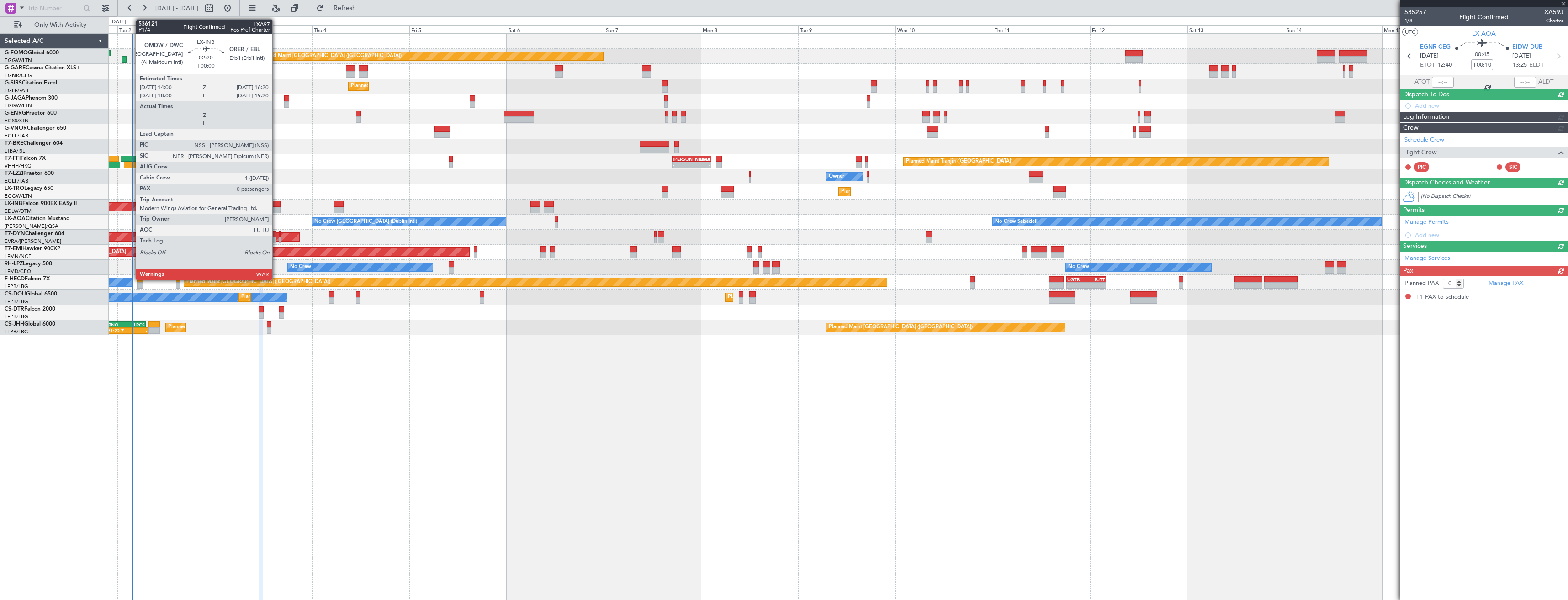
type input "+00:20"
type input "1"
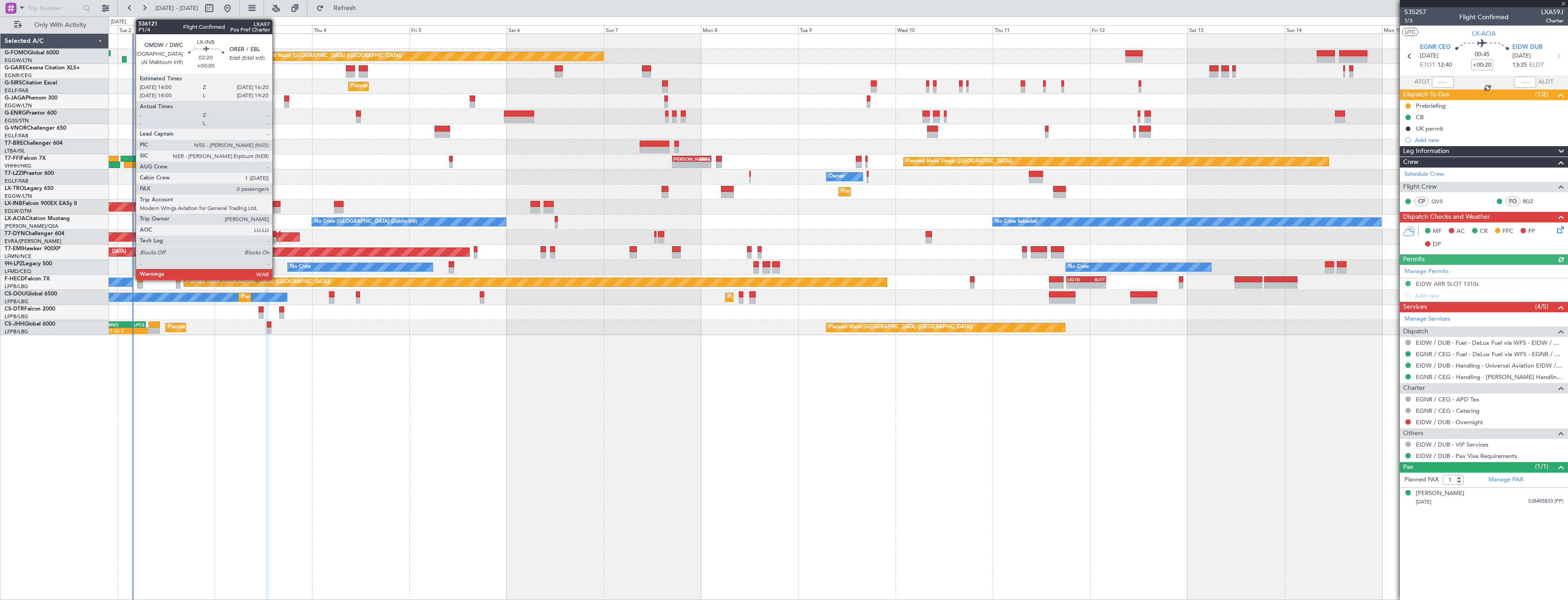
click at [277, 207] on div at bounding box center [276, 210] width 9 height 6
type input "0"
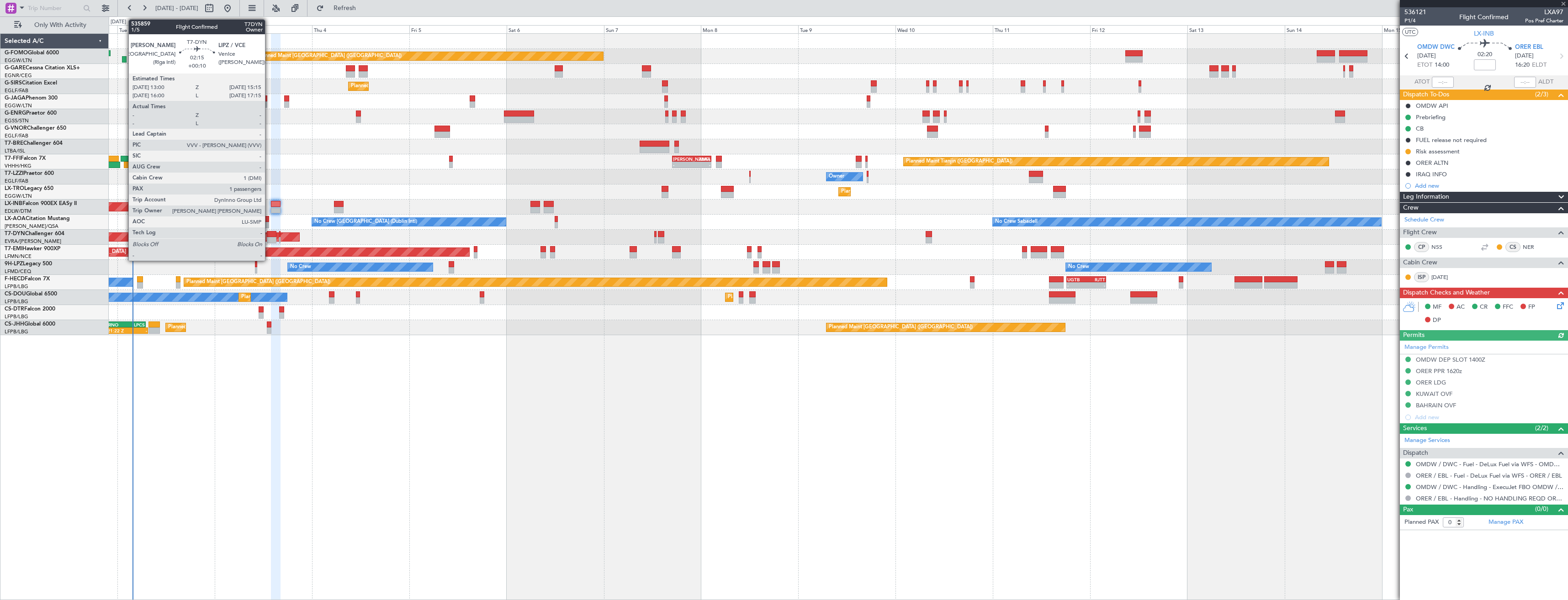
click at [269, 240] on div at bounding box center [271, 240] width 9 height 6
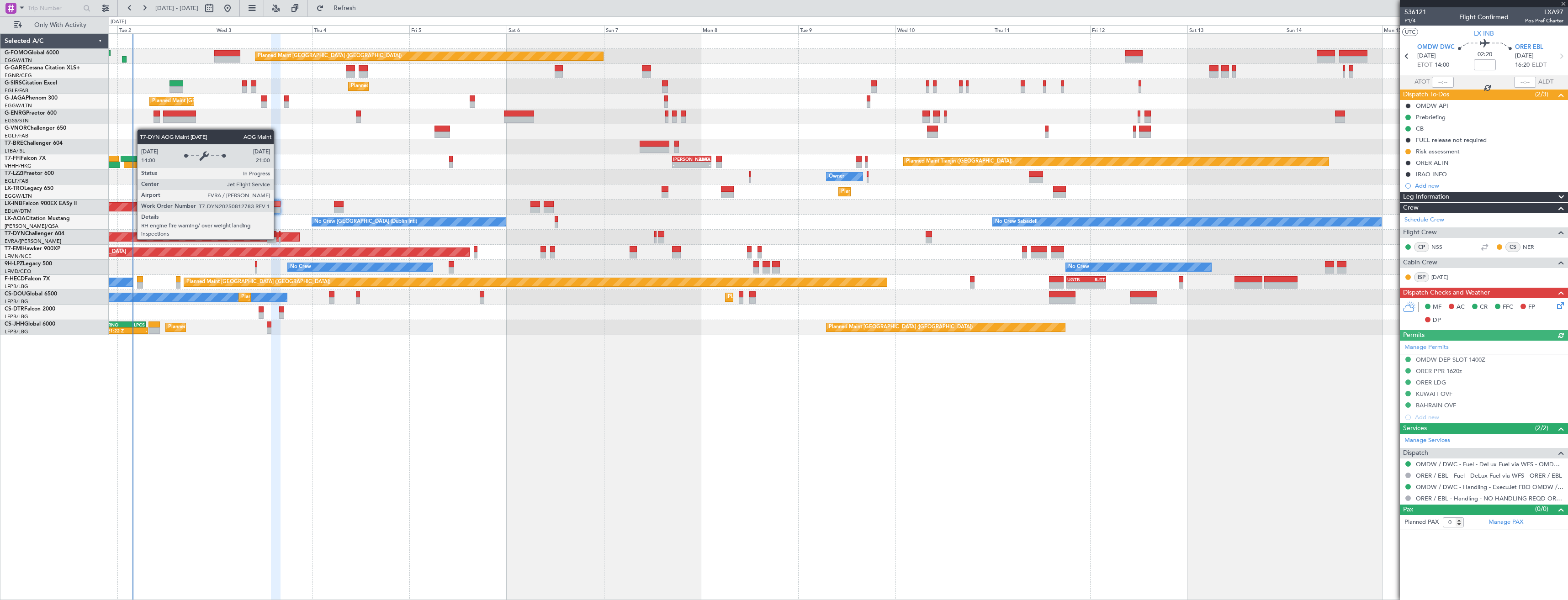
type input "+00:10"
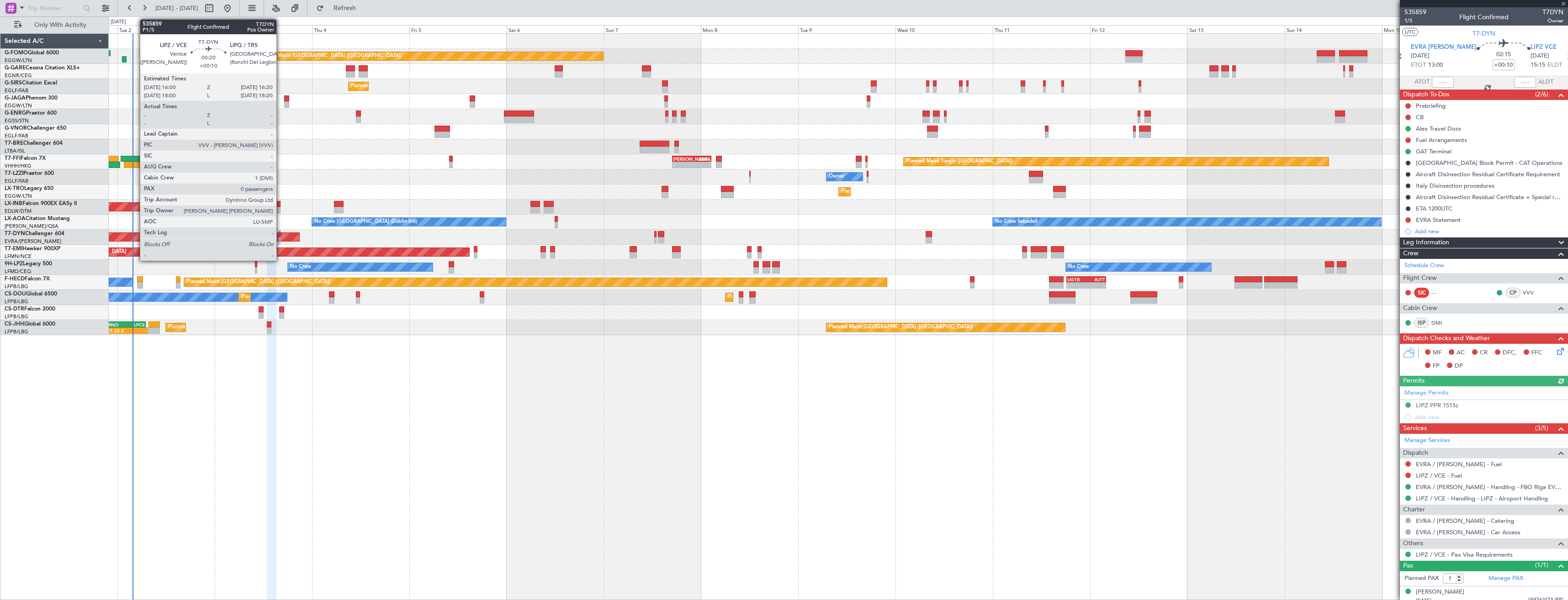
click at [281, 238] on div at bounding box center [280, 240] width 2 height 6
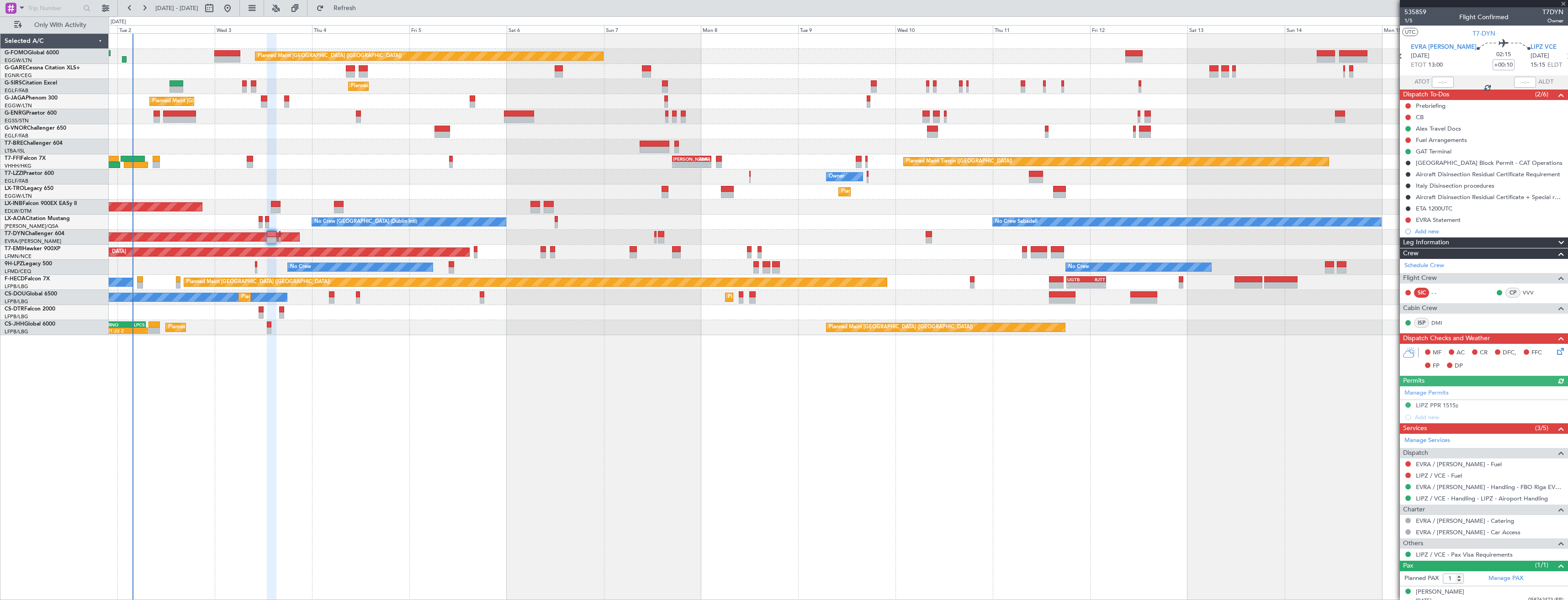
type input "0"
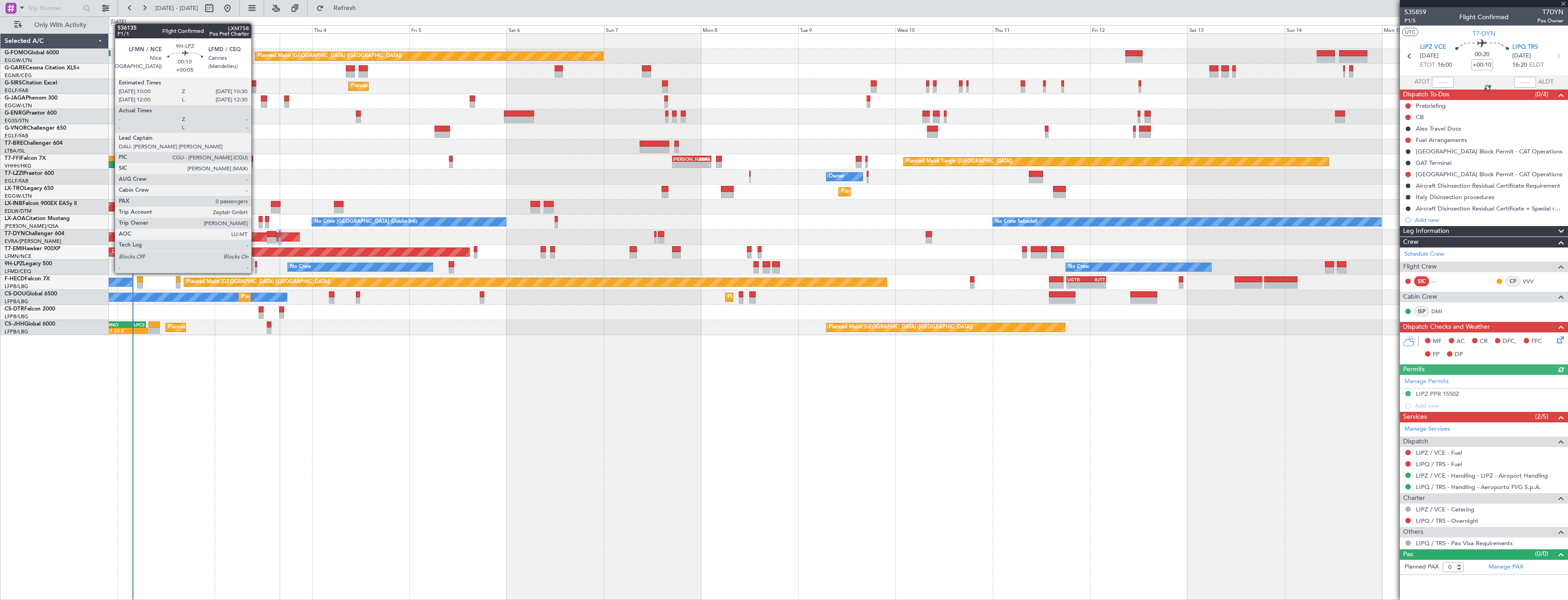
click at [256, 264] on div at bounding box center [256, 264] width 2 height 6
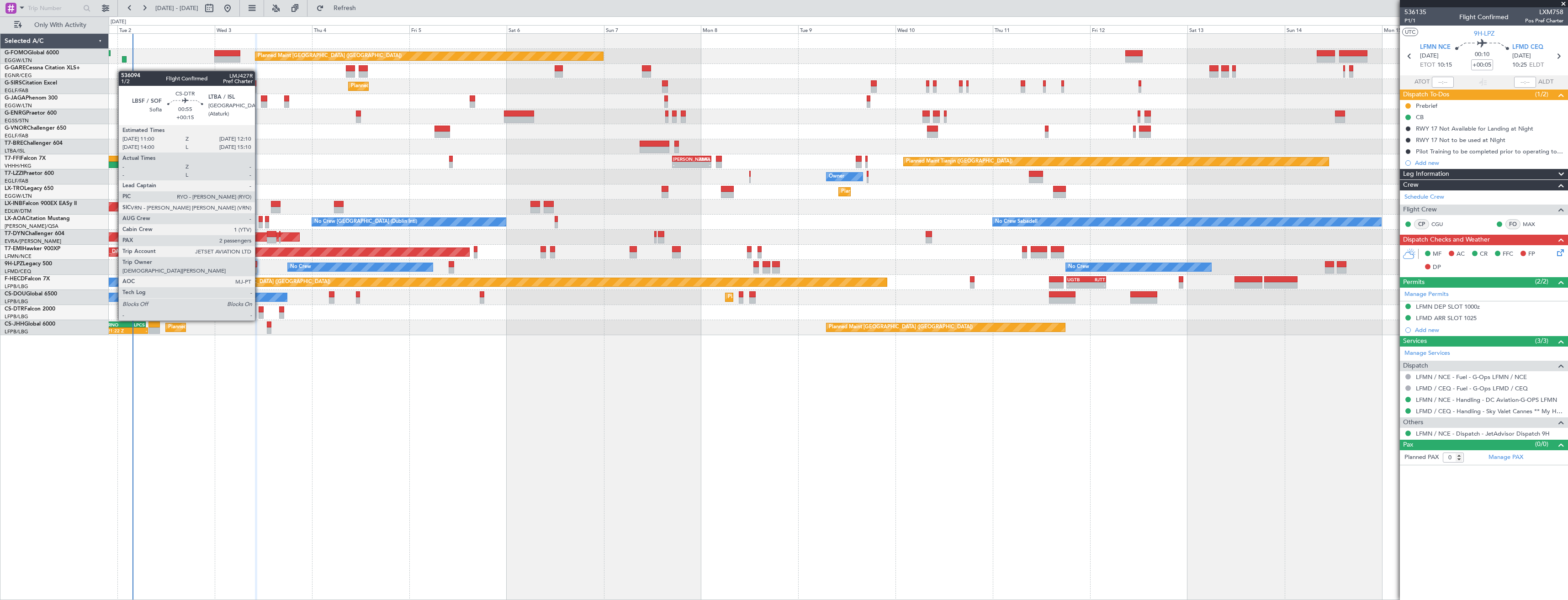
click at [259, 312] on div at bounding box center [261, 309] width 5 height 6
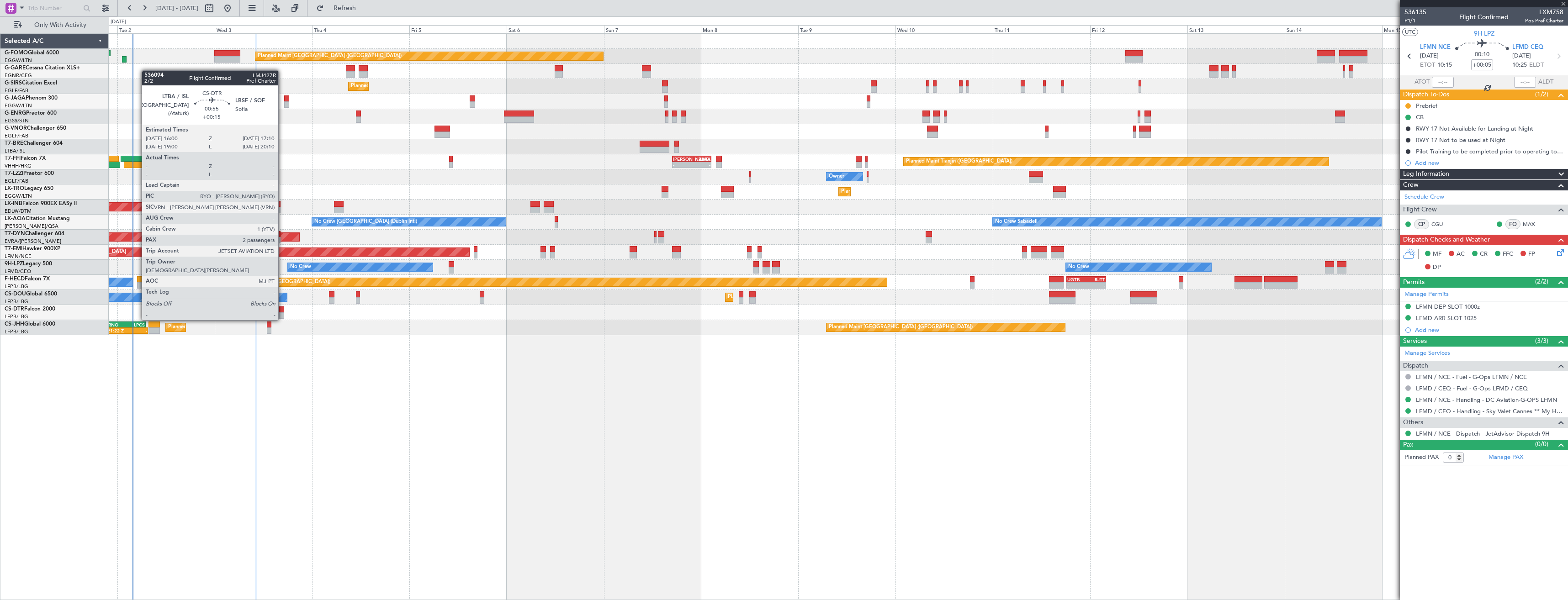
type input "+00:15"
type input "2"
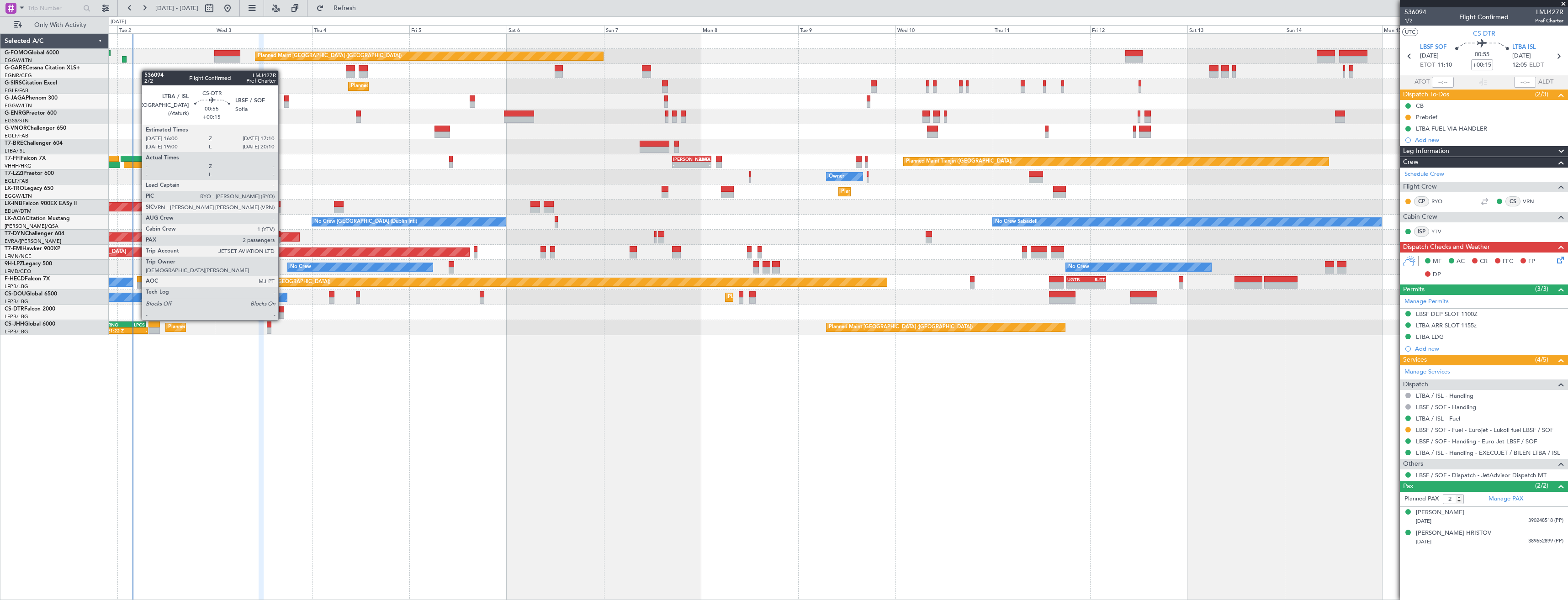
click at [282, 311] on div at bounding box center [281, 309] width 5 height 6
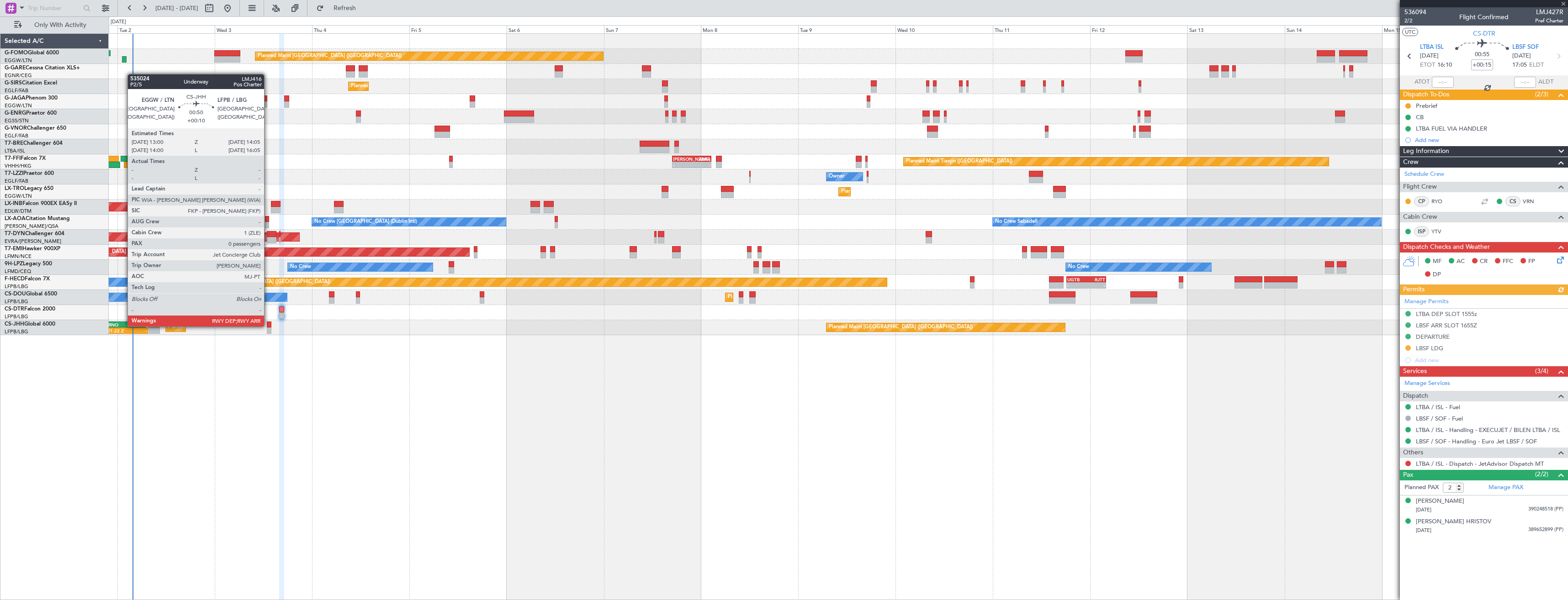
click at [268, 326] on div at bounding box center [269, 325] width 5 height 6
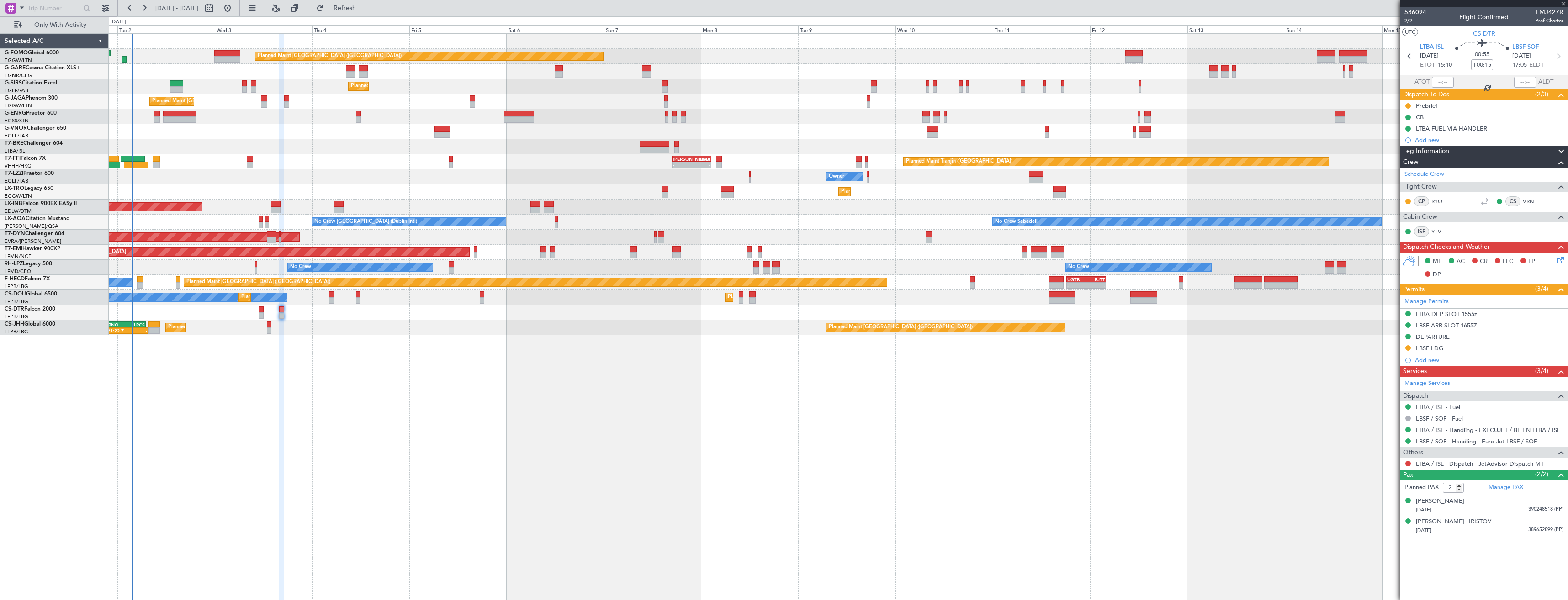
type input "+00:10"
type input "0"
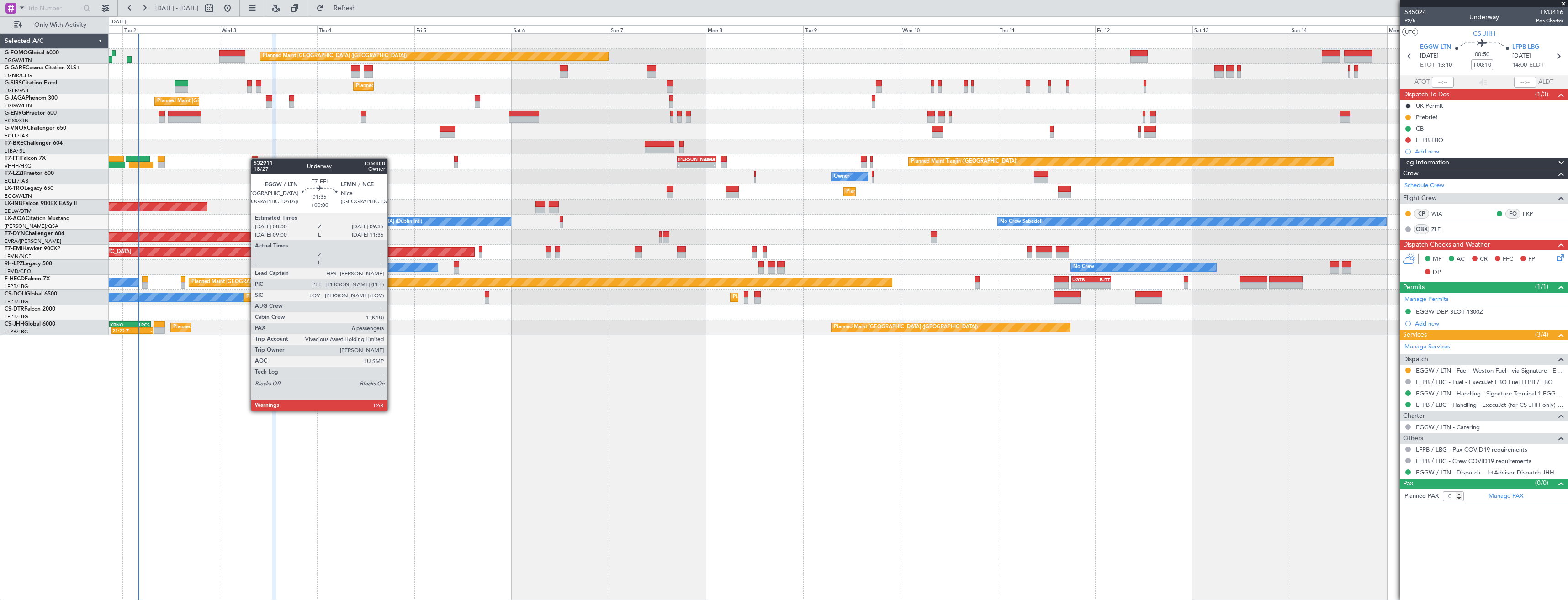
click at [256, 158] on div at bounding box center [255, 159] width 7 height 6
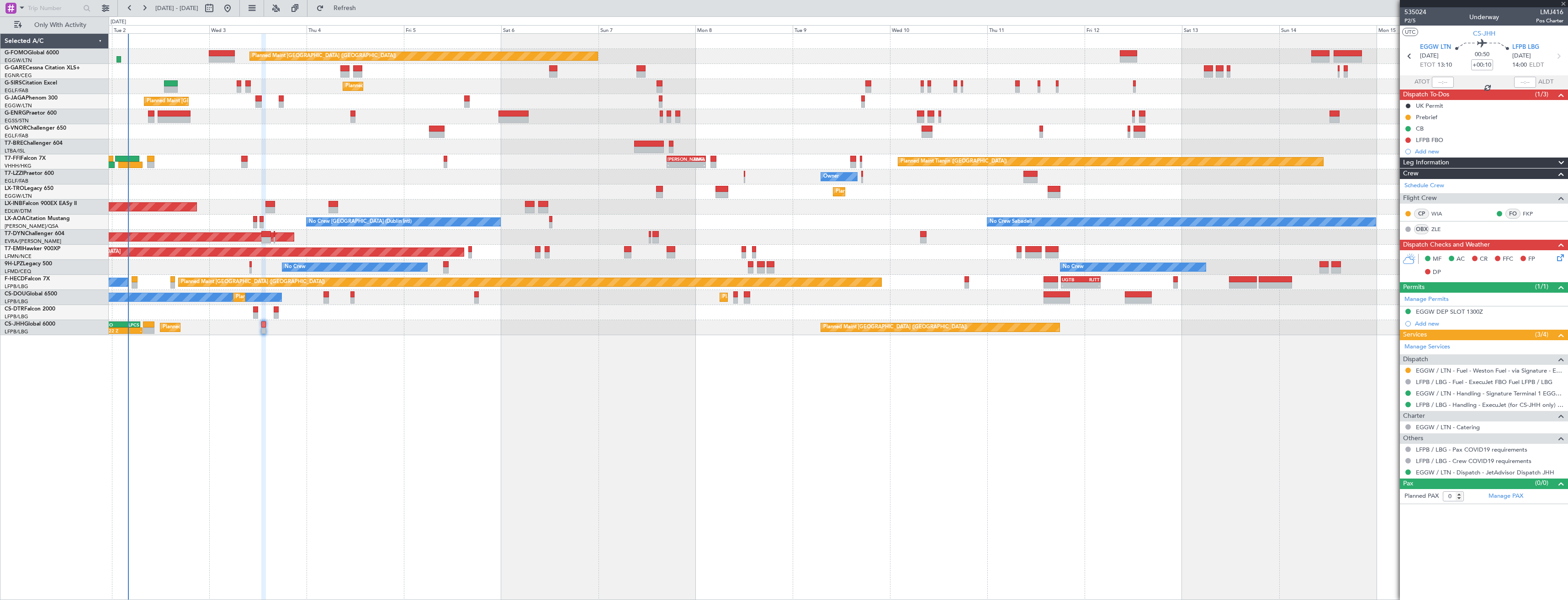
type input "6"
